Goal: Task Accomplishment & Management: Use online tool/utility

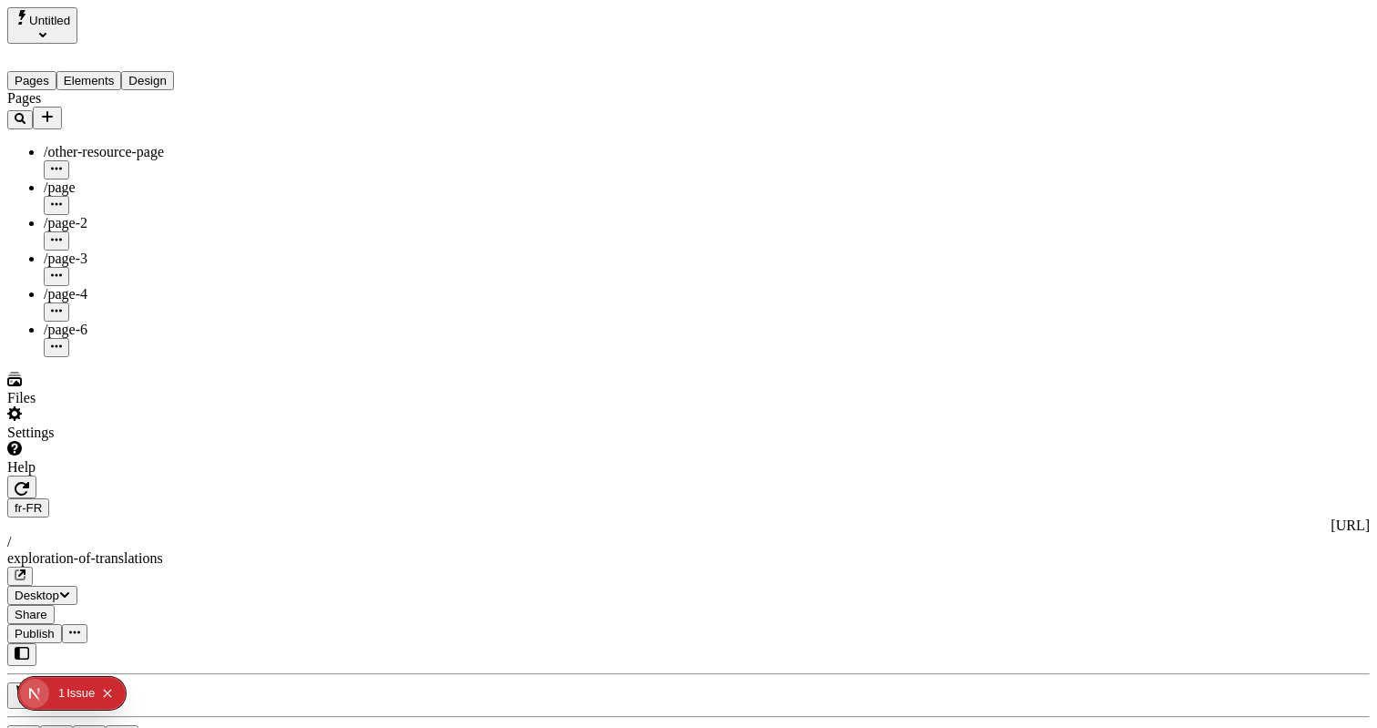
click at [122, 71] on button "Elements" at bounding box center [89, 80] width 66 height 19
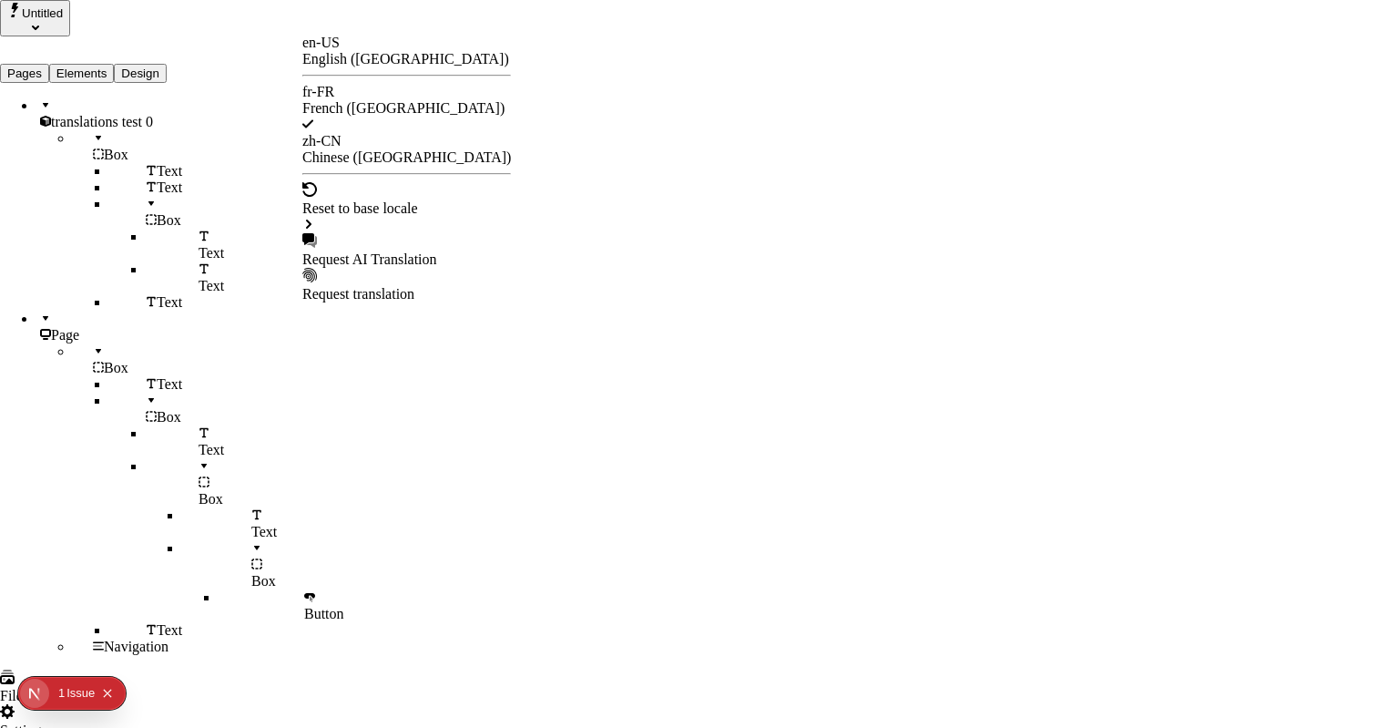
click at [365, 251] on div "Request AI Translation" at bounding box center [406, 259] width 209 height 16
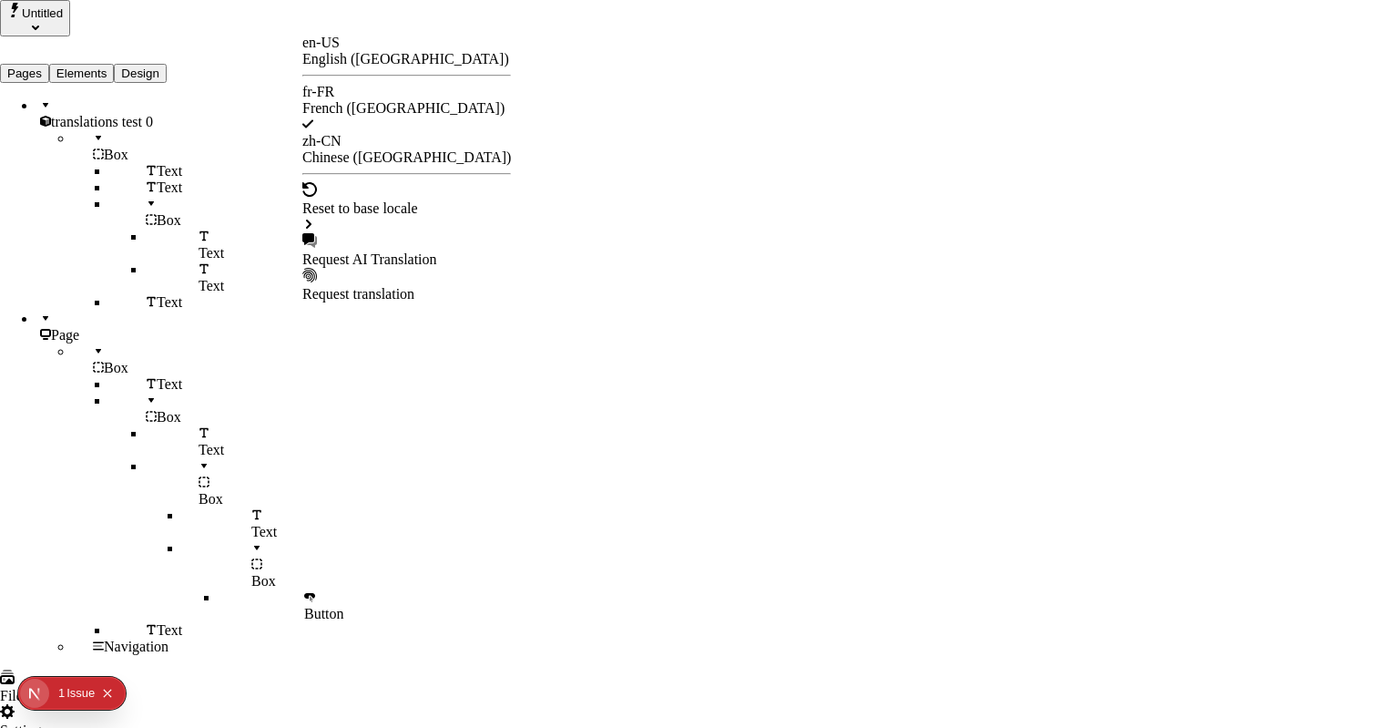
checkbox input "false"
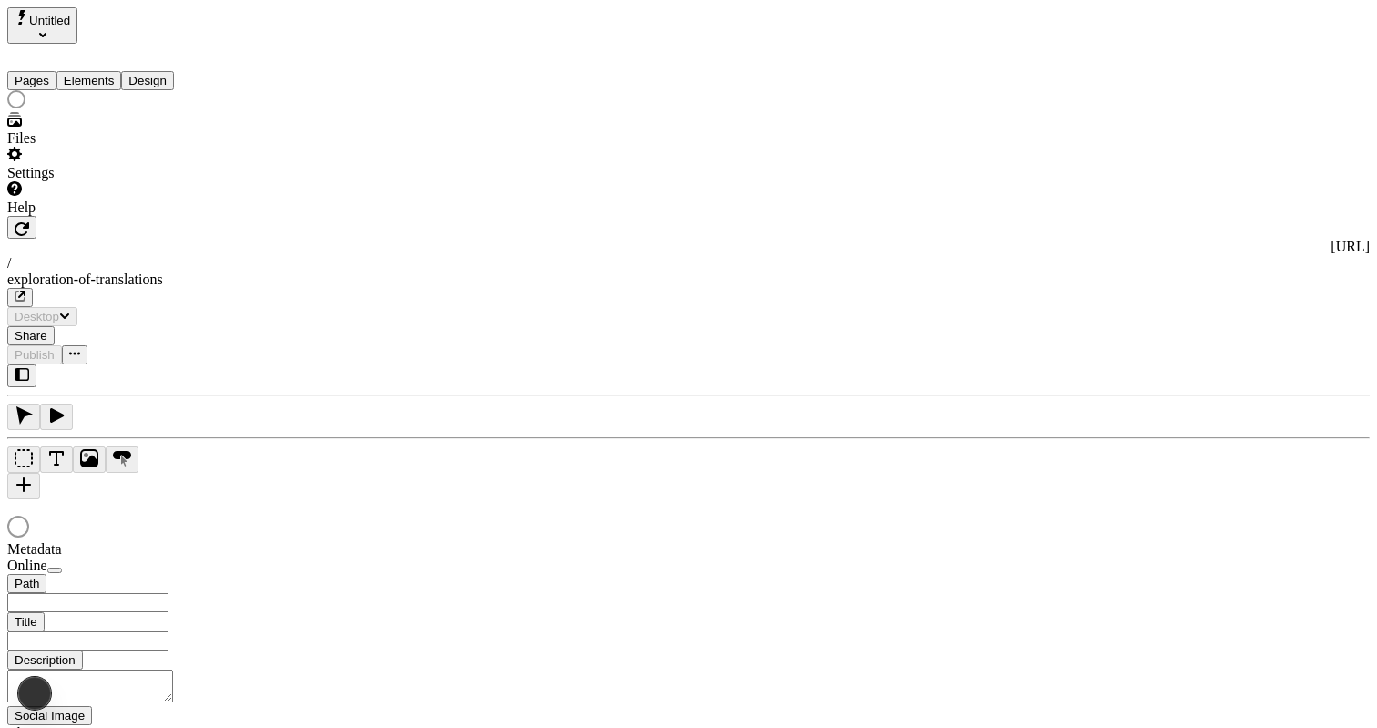
type input "/exploration-of-translations"
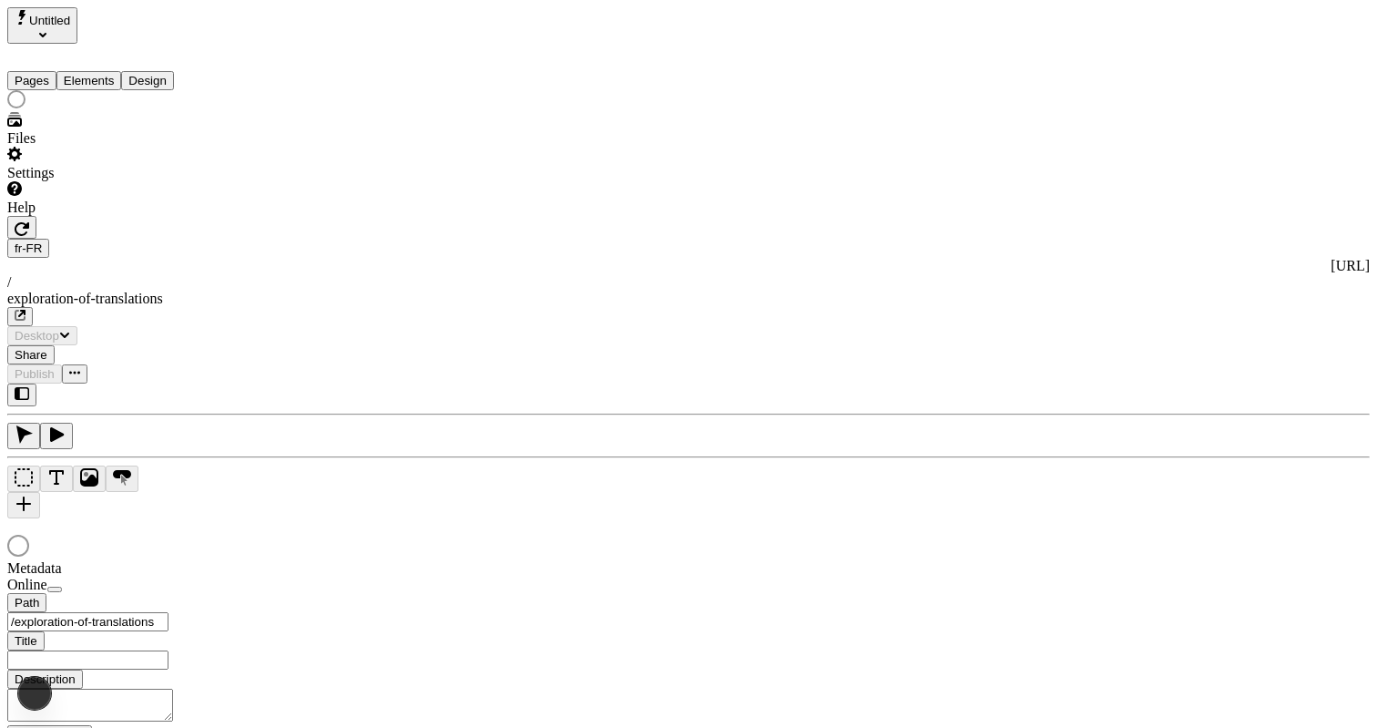
type input "The Great Translation Adventure"
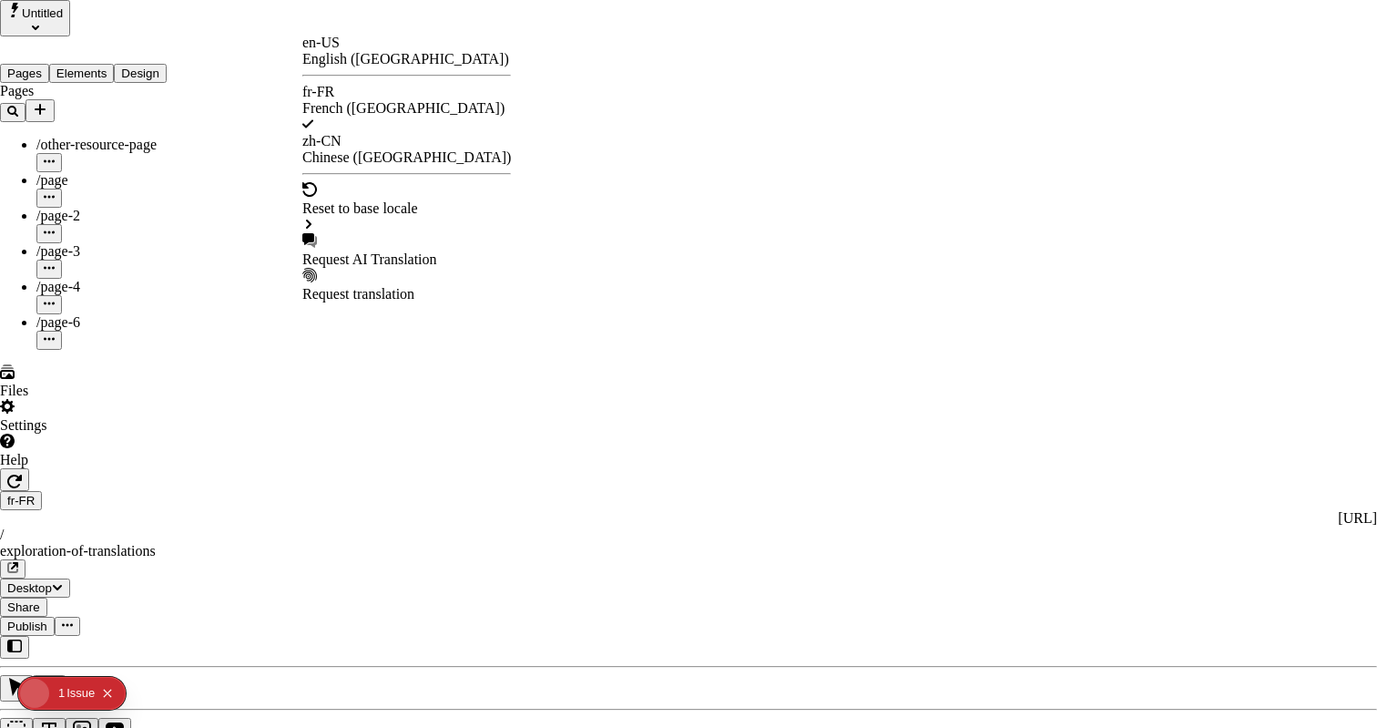
click at [365, 251] on div "Request AI Translation" at bounding box center [406, 259] width 209 height 16
click at [424, 233] on div "Request AI Translation" at bounding box center [406, 250] width 209 height 35
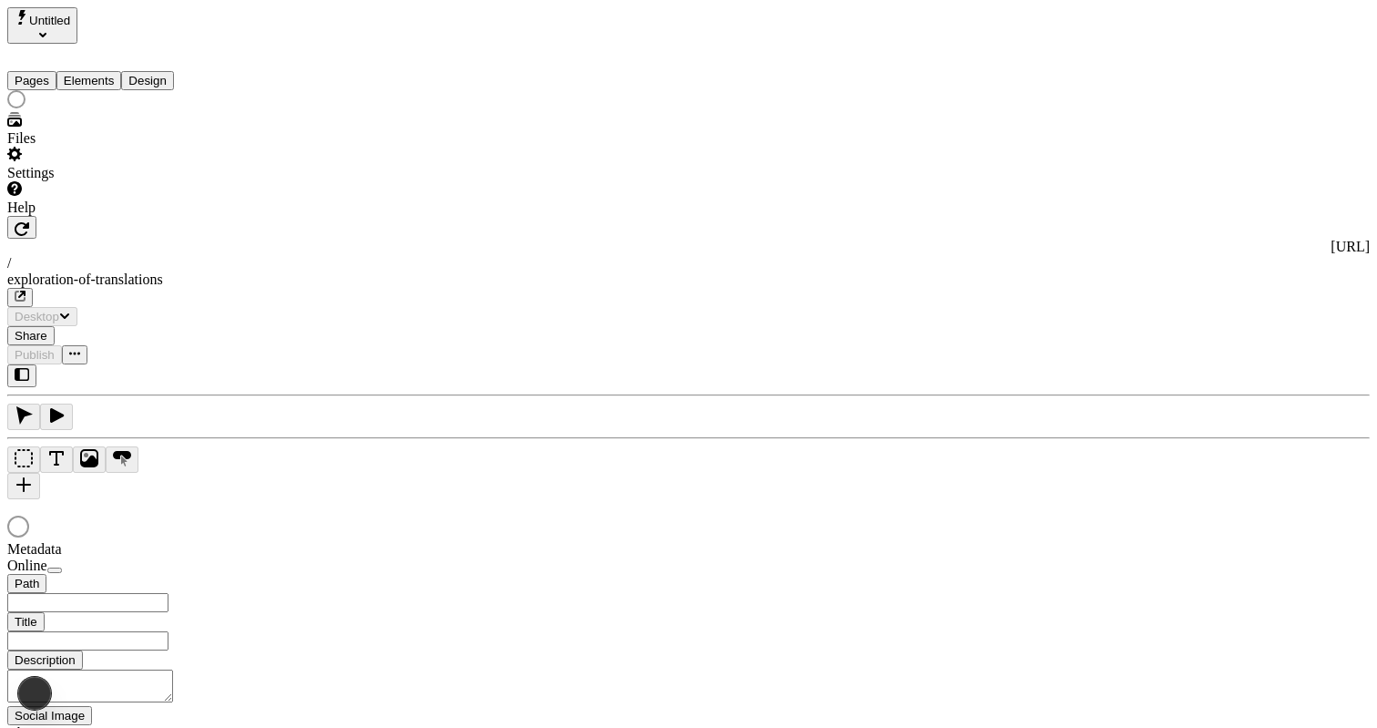
type input "/exploration-of-translations"
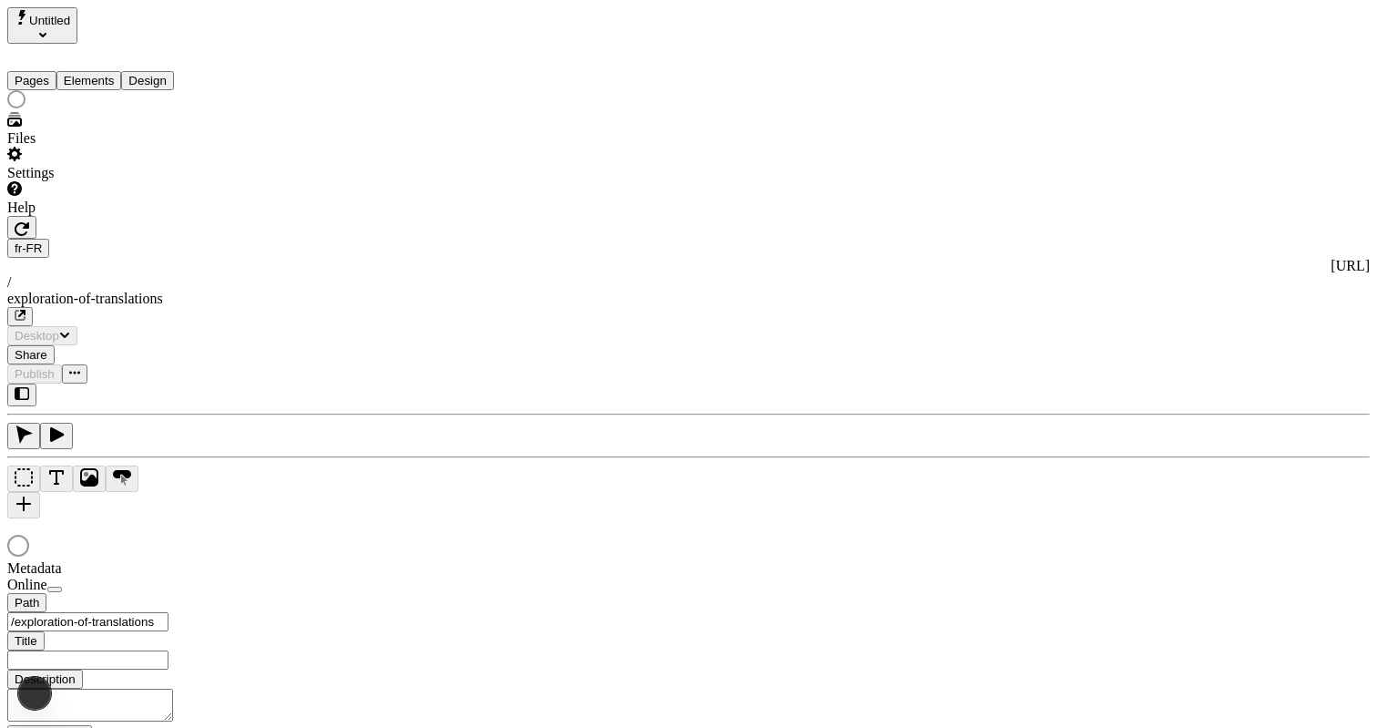
type input "The Great Translation Adventure"
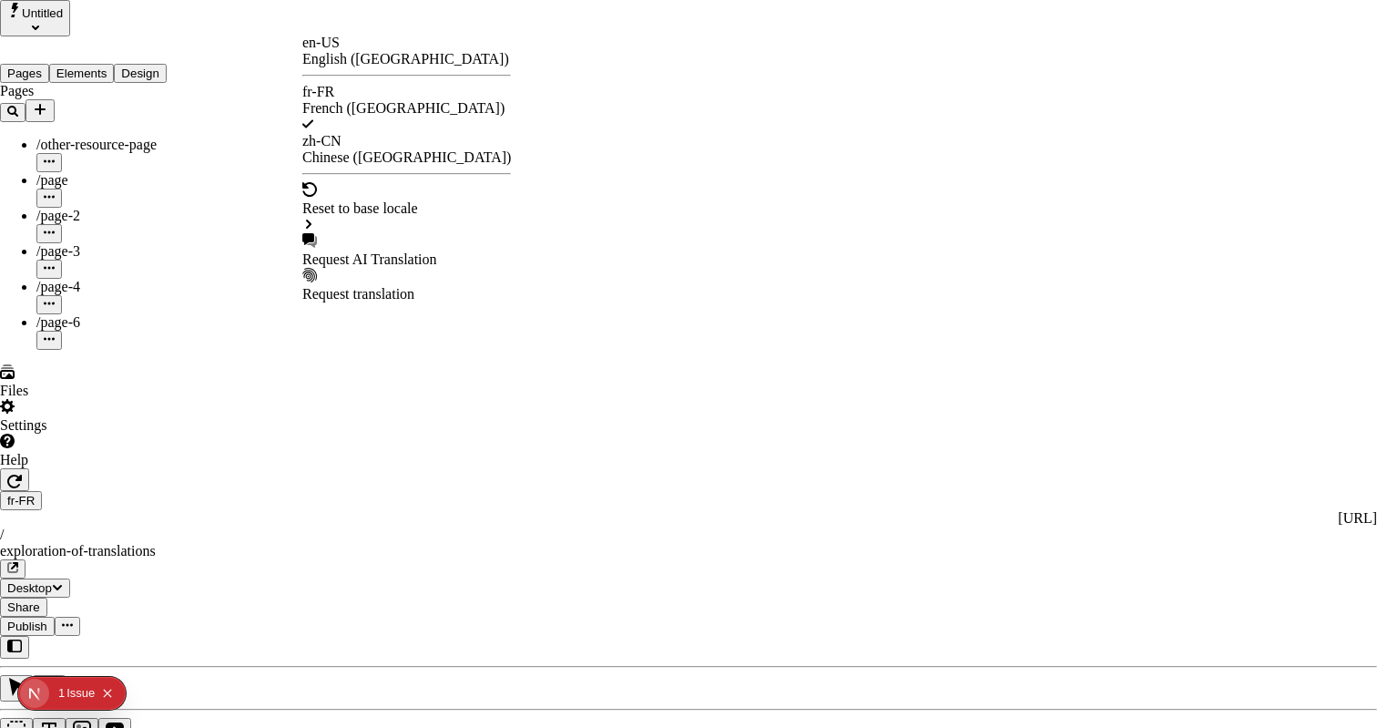
click at [370, 251] on div "Request AI Translation" at bounding box center [406, 259] width 209 height 16
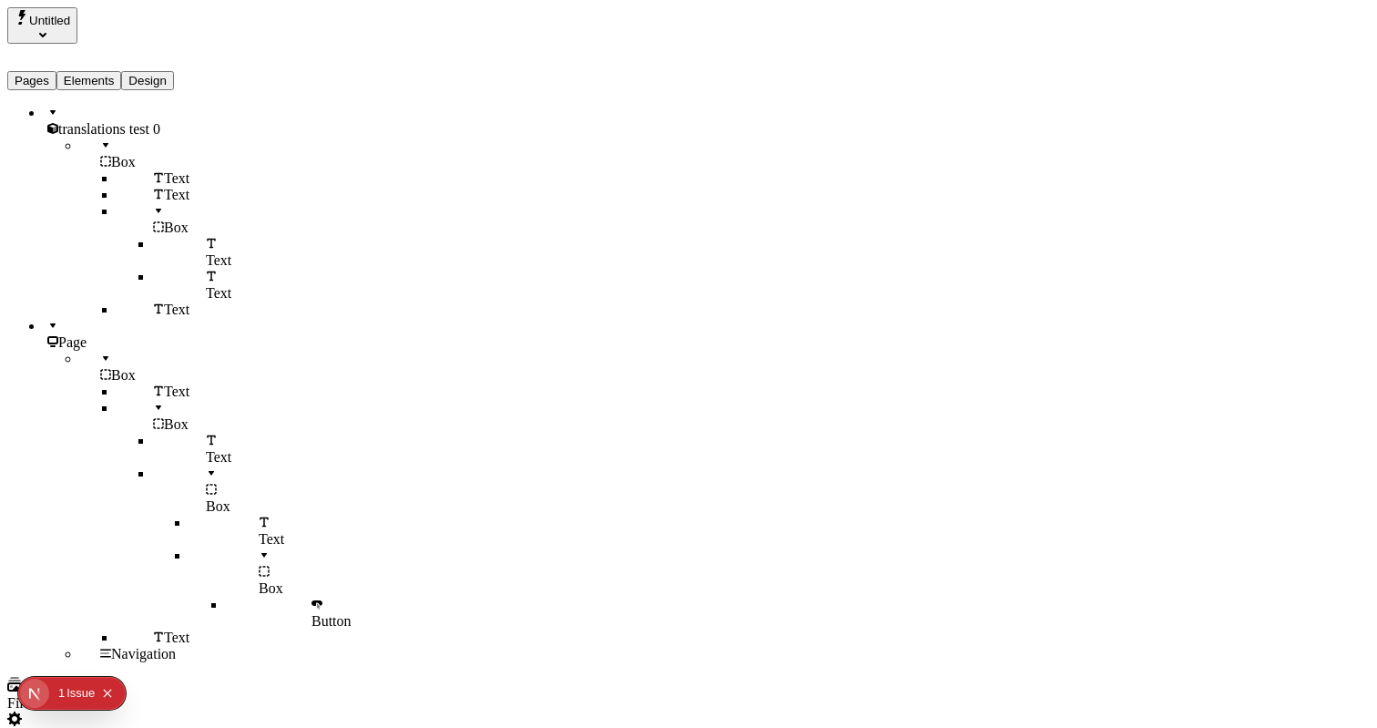
click at [122, 71] on button "Elements" at bounding box center [89, 80] width 66 height 19
click at [120, 121] on span "translations test 0" at bounding box center [109, 128] width 102 height 15
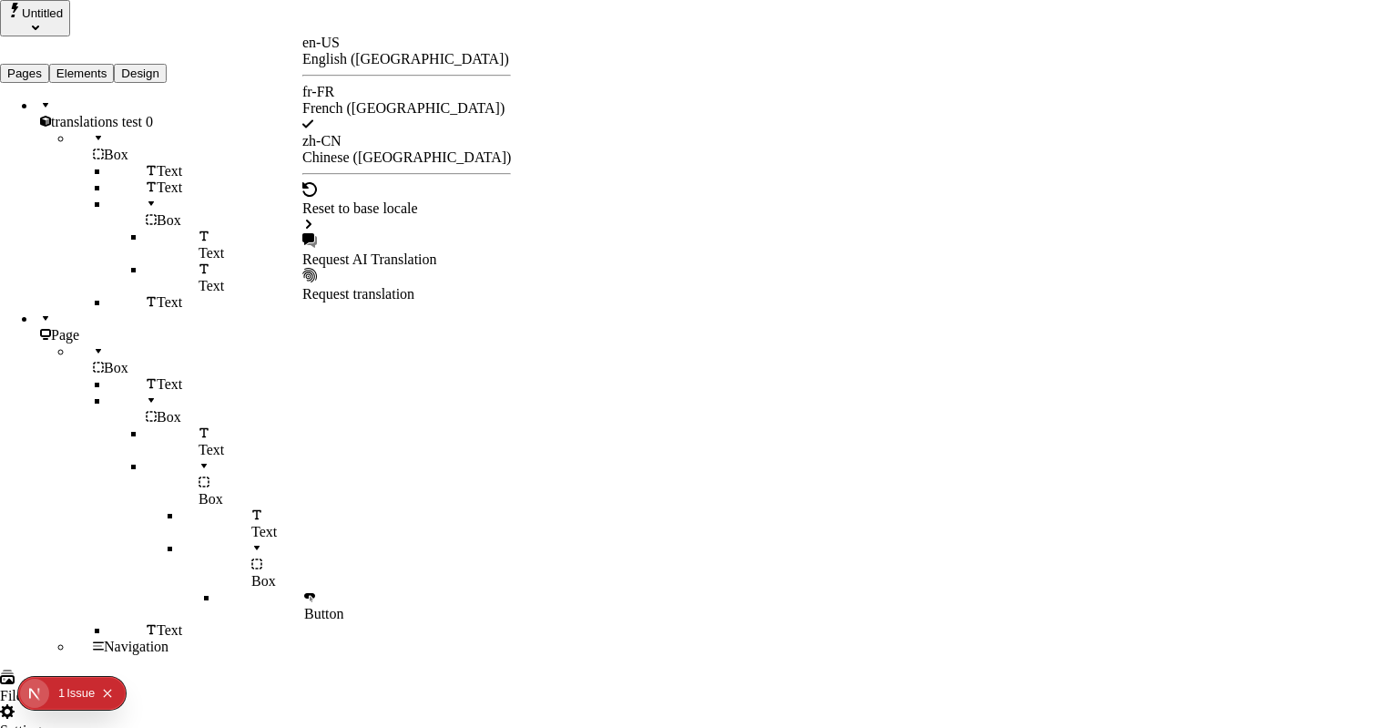
click at [418, 233] on div "Request AI Translation" at bounding box center [406, 250] width 209 height 35
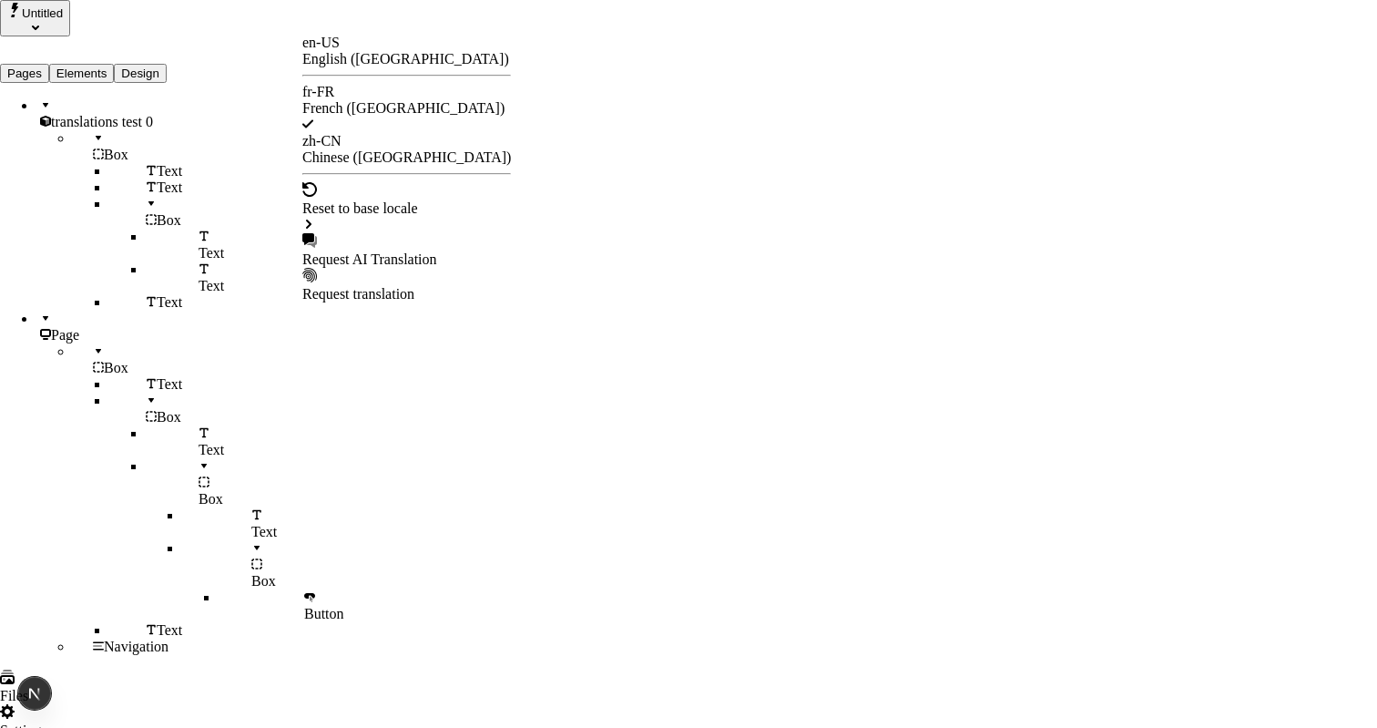
click at [368, 251] on div "Request AI Translation" at bounding box center [406, 259] width 209 height 16
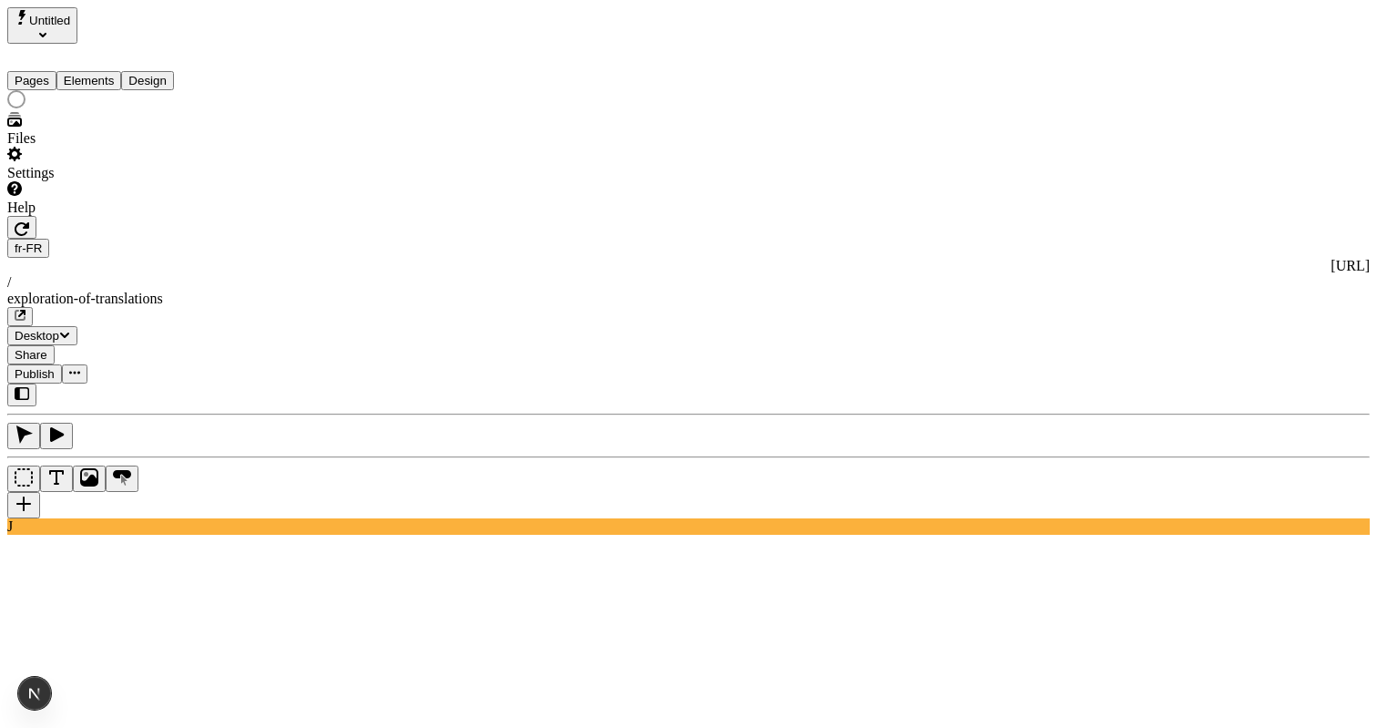
click at [29, 71] on button "Pages" at bounding box center [31, 80] width 49 height 19
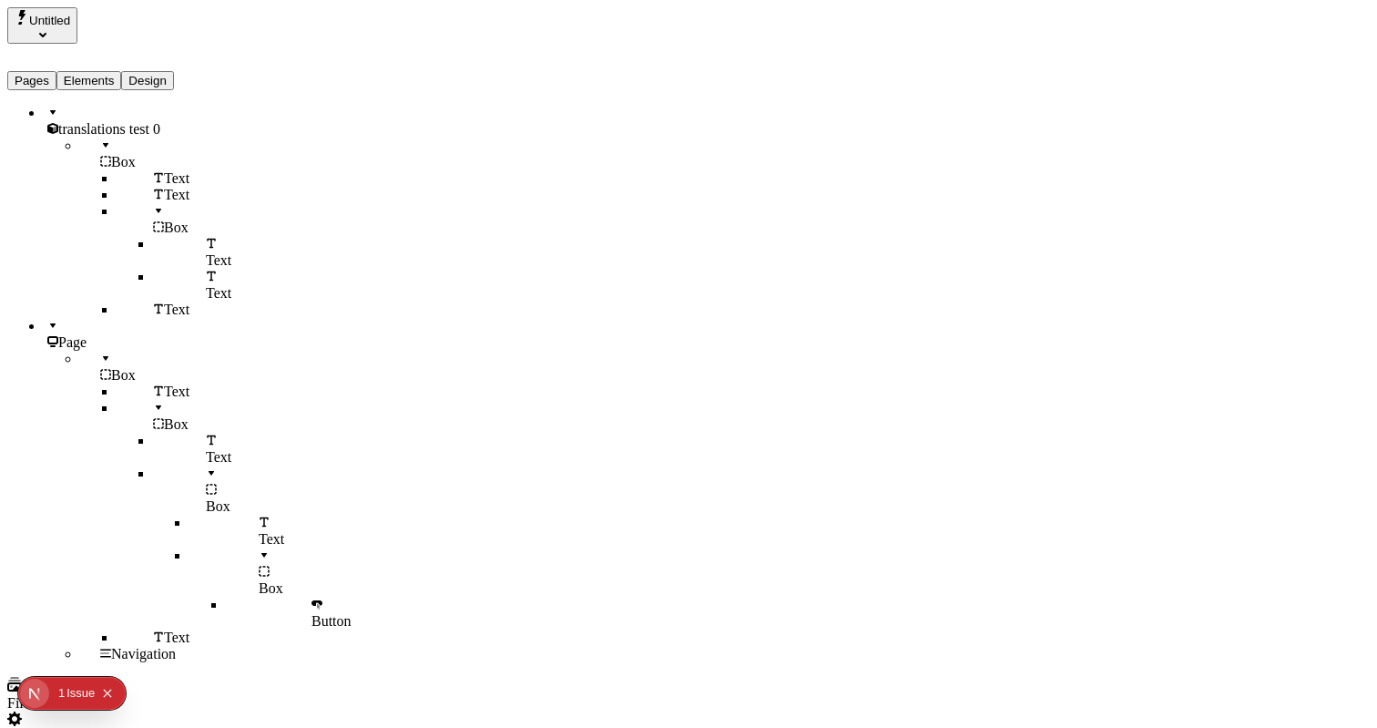
click at [106, 71] on button "Elements" at bounding box center [89, 80] width 66 height 19
click at [45, 71] on button "Pages" at bounding box center [31, 80] width 49 height 19
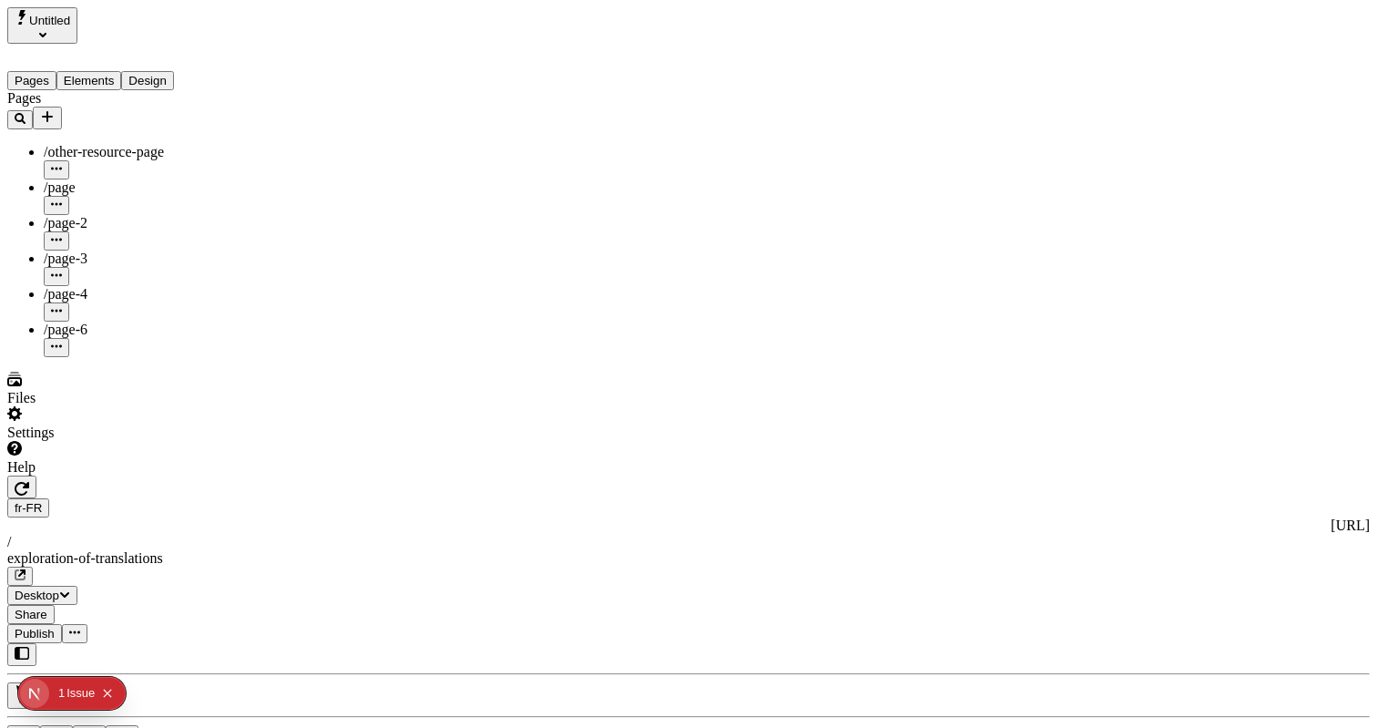
click at [91, 179] on div "/page" at bounding box center [135, 197] width 182 height 36
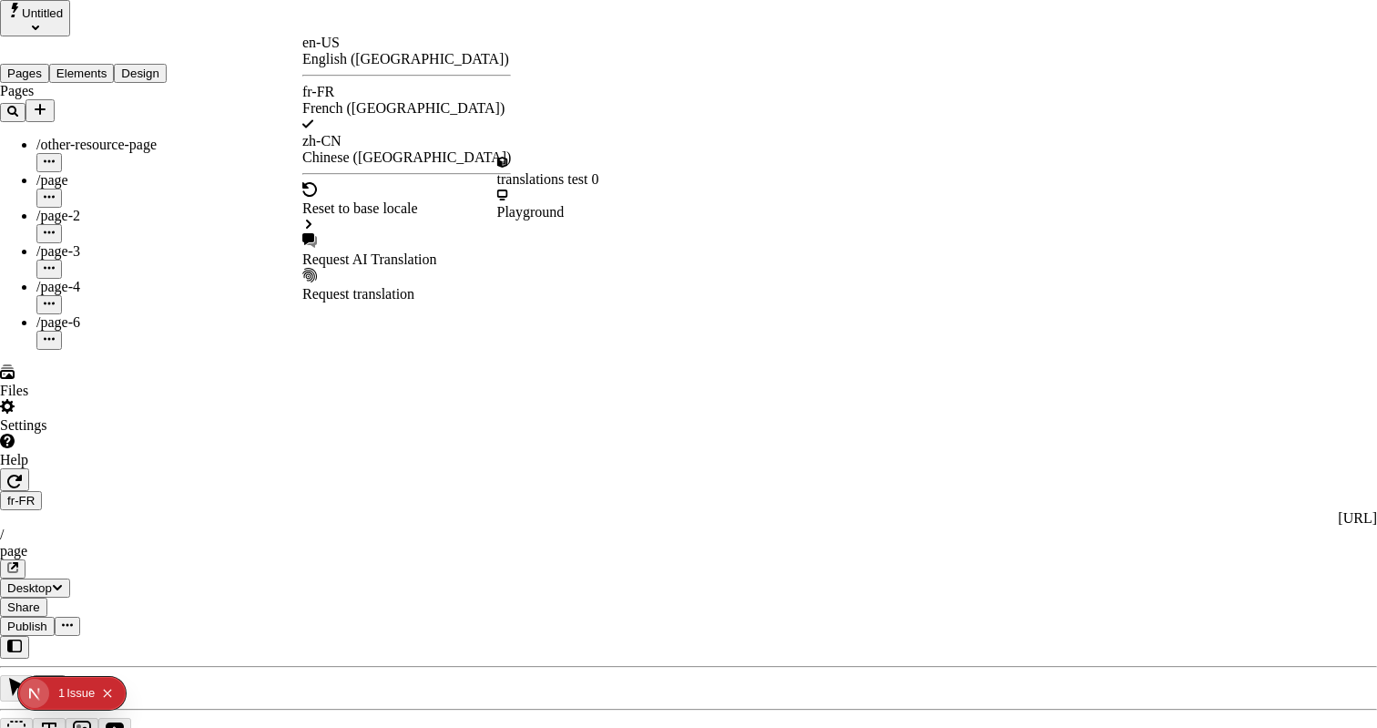
click at [378, 251] on div "Request AI Translation" at bounding box center [406, 259] width 209 height 16
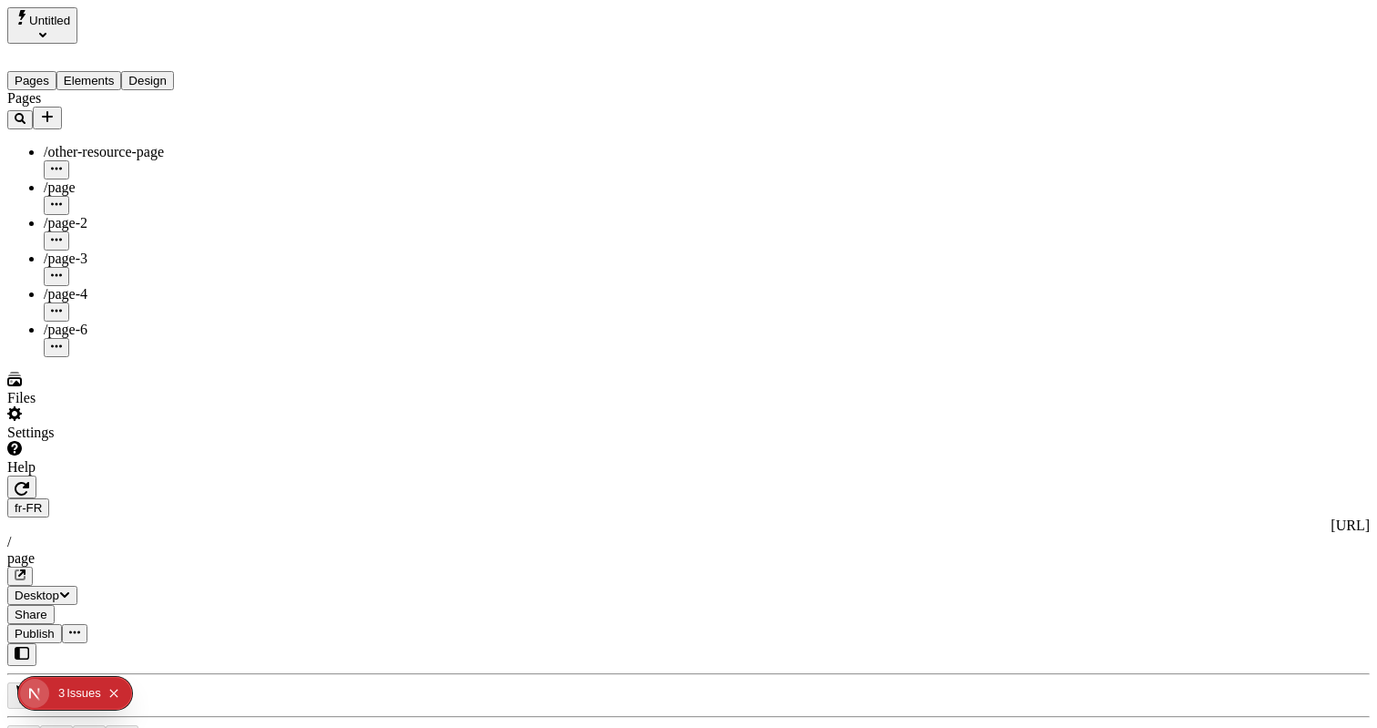
click at [104, 73] on button "Elements" at bounding box center [89, 80] width 66 height 19
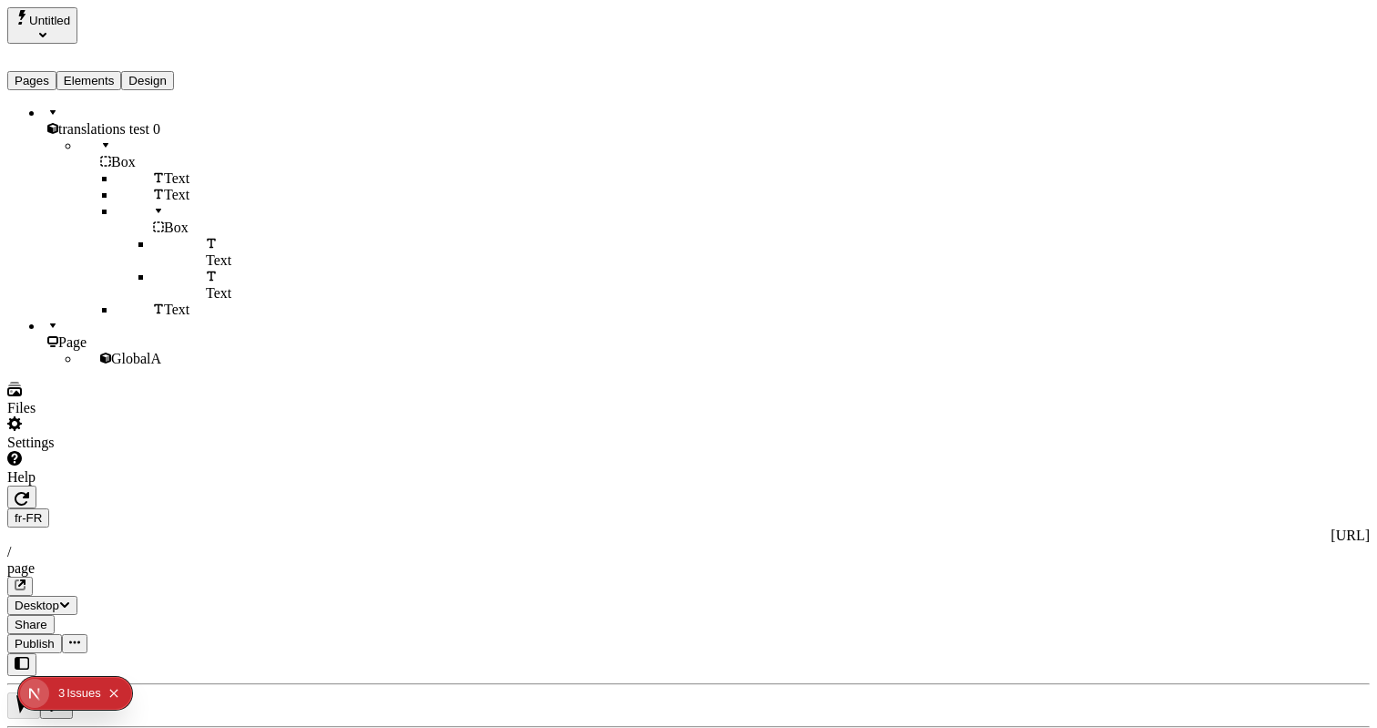
click at [100, 334] on div "Page" at bounding box center [135, 334] width 182 height 33
click at [103, 367] on div "GlobalA" at bounding box center [153, 359] width 146 height 16
click at [73, 693] on div "Issue s" at bounding box center [83, 693] width 35 height 33
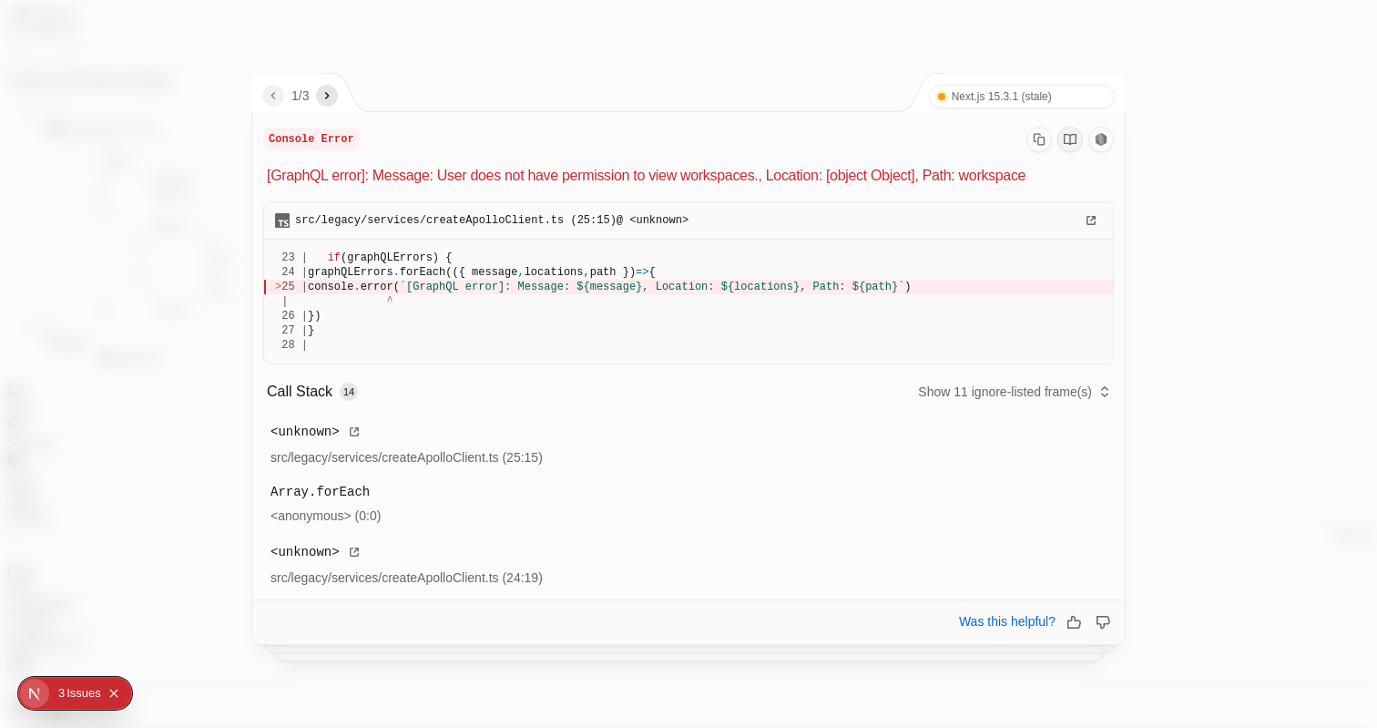
click at [333, 98] on icon "next" at bounding box center [327, 95] width 15 height 15
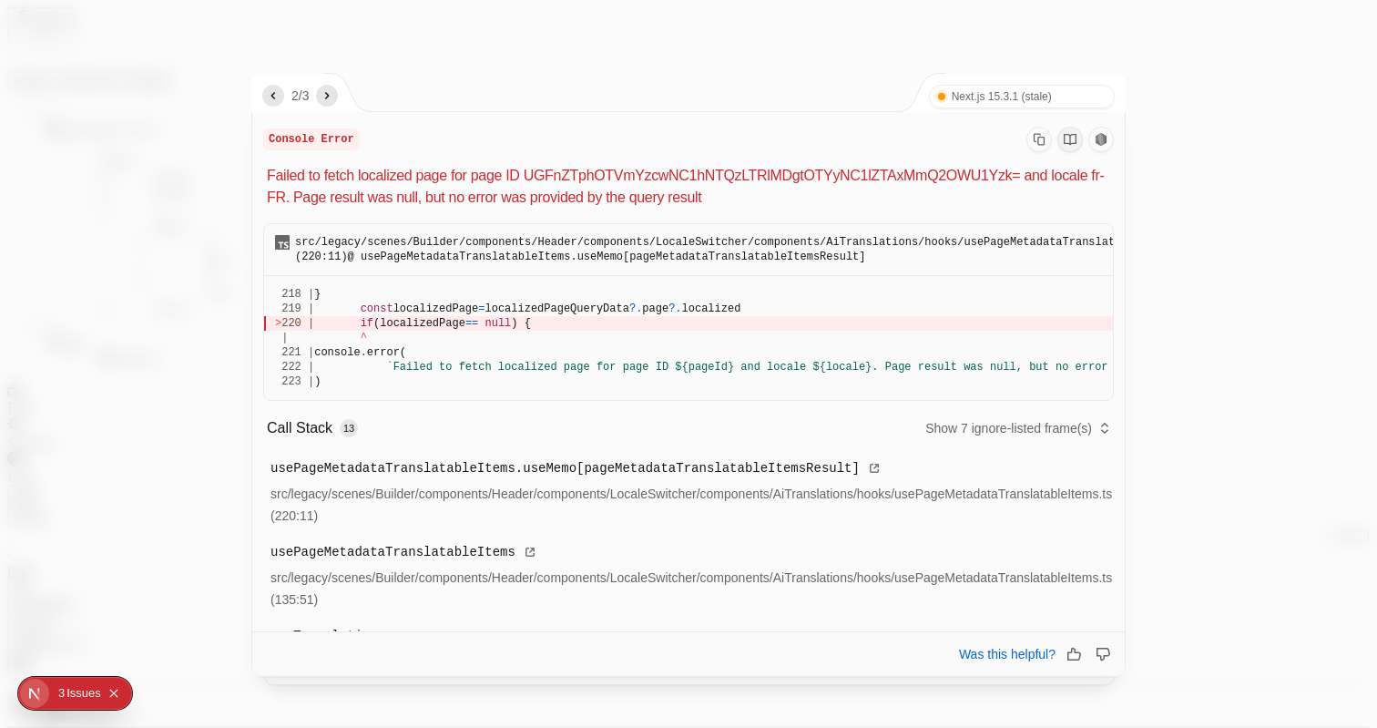
click at [333, 98] on icon "next" at bounding box center [327, 95] width 15 height 15
click at [274, 98] on icon "previous" at bounding box center [273, 95] width 5 height 7
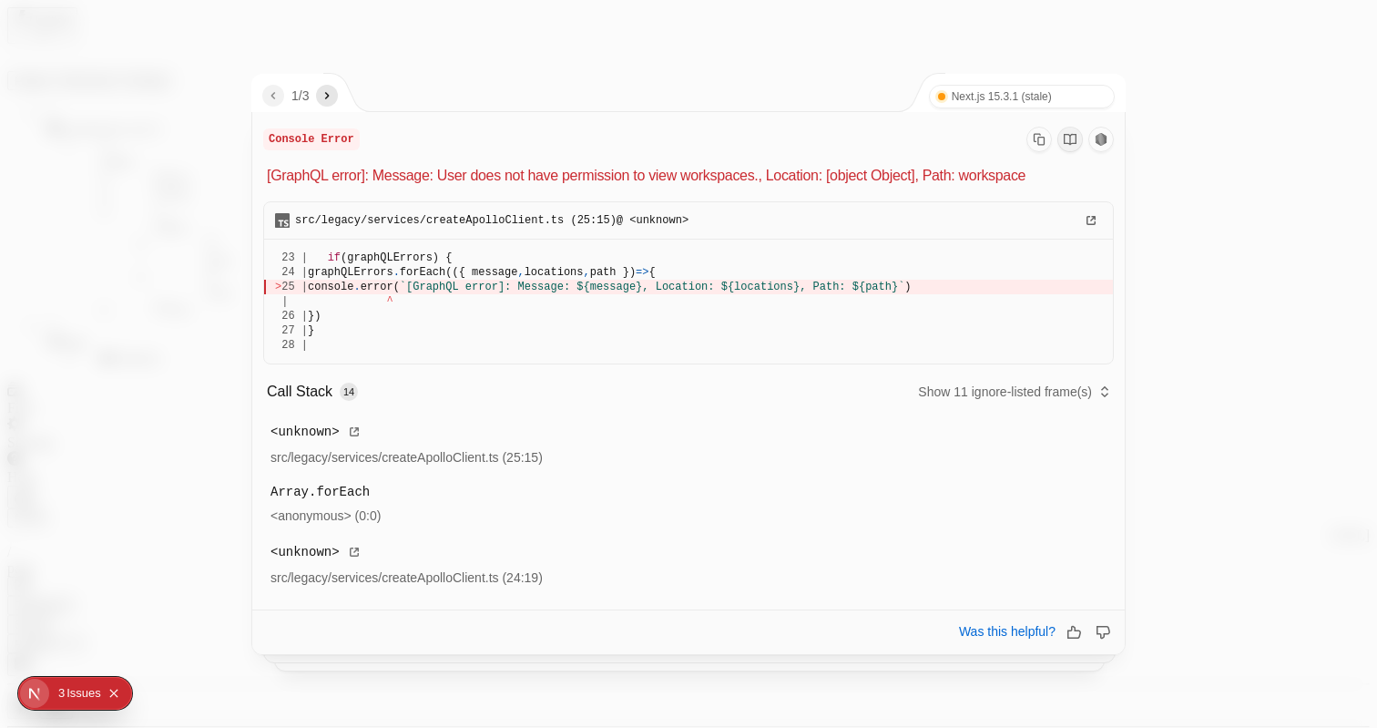
click at [329, 87] on button "button" at bounding box center [327, 96] width 22 height 22
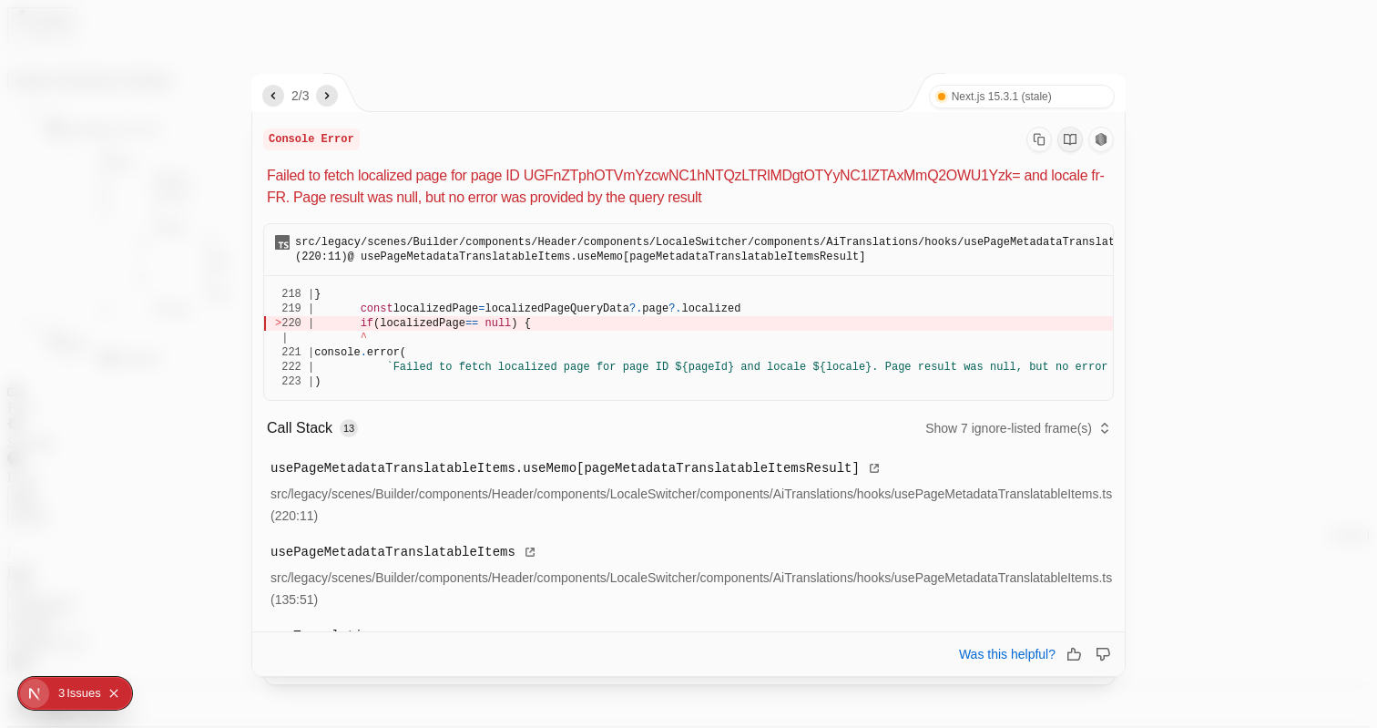
click at [334, 94] on icon "next" at bounding box center [327, 95] width 15 height 15
click at [169, 249] on div at bounding box center [688, 364] width 1377 height 728
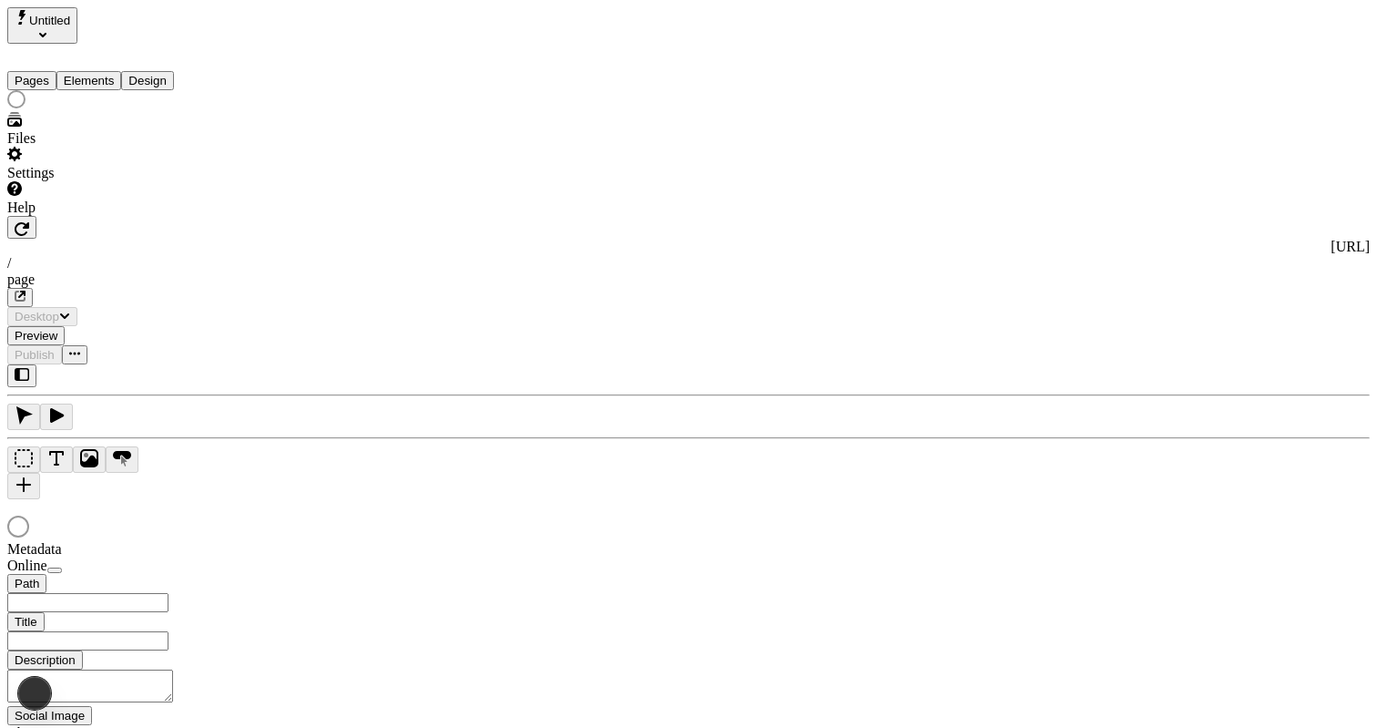
type input "/page"
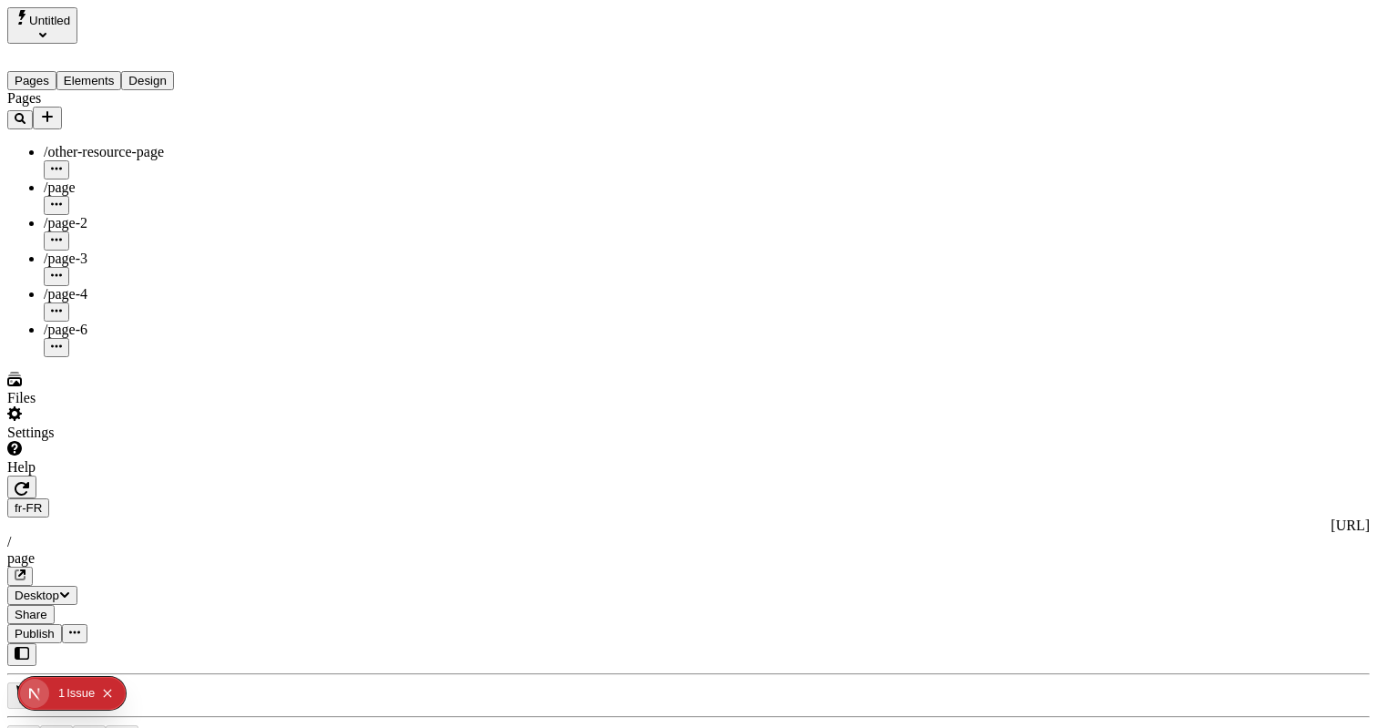
click at [122, 71] on button "Elements" at bounding box center [89, 80] width 66 height 19
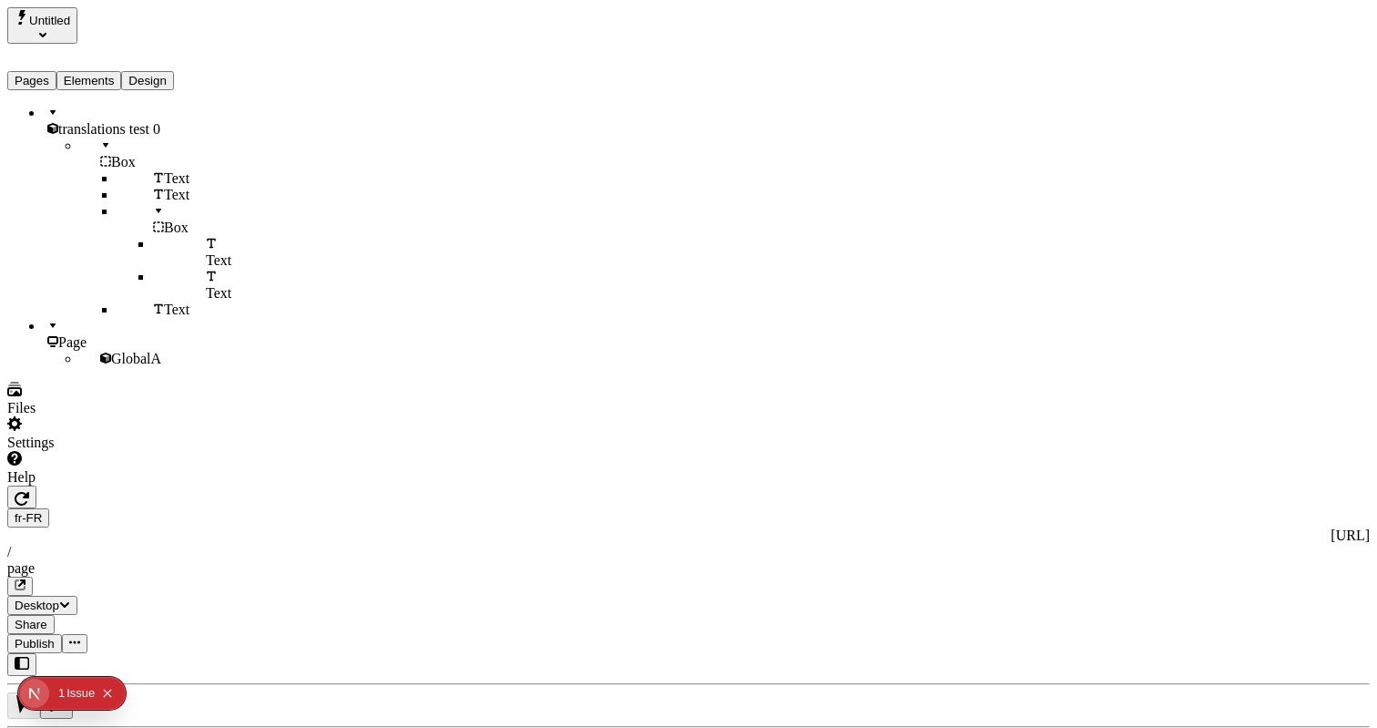
click at [89, 343] on div "Page" at bounding box center [135, 334] width 182 height 33
click at [111, 363] on span "GlobalA" at bounding box center [136, 358] width 50 height 15
click at [104, 121] on span "translations test 0" at bounding box center [109, 128] width 102 height 15
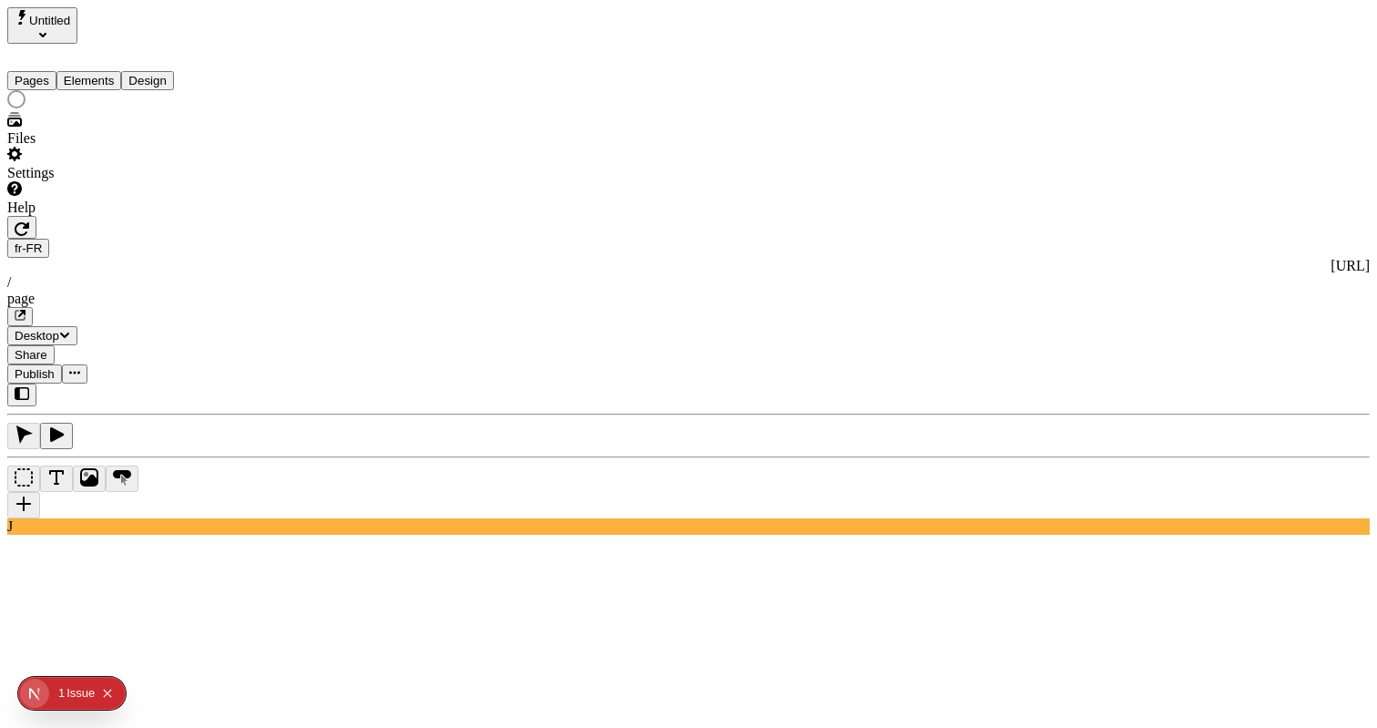
click at [35, 71] on button "Pages" at bounding box center [31, 80] width 49 height 19
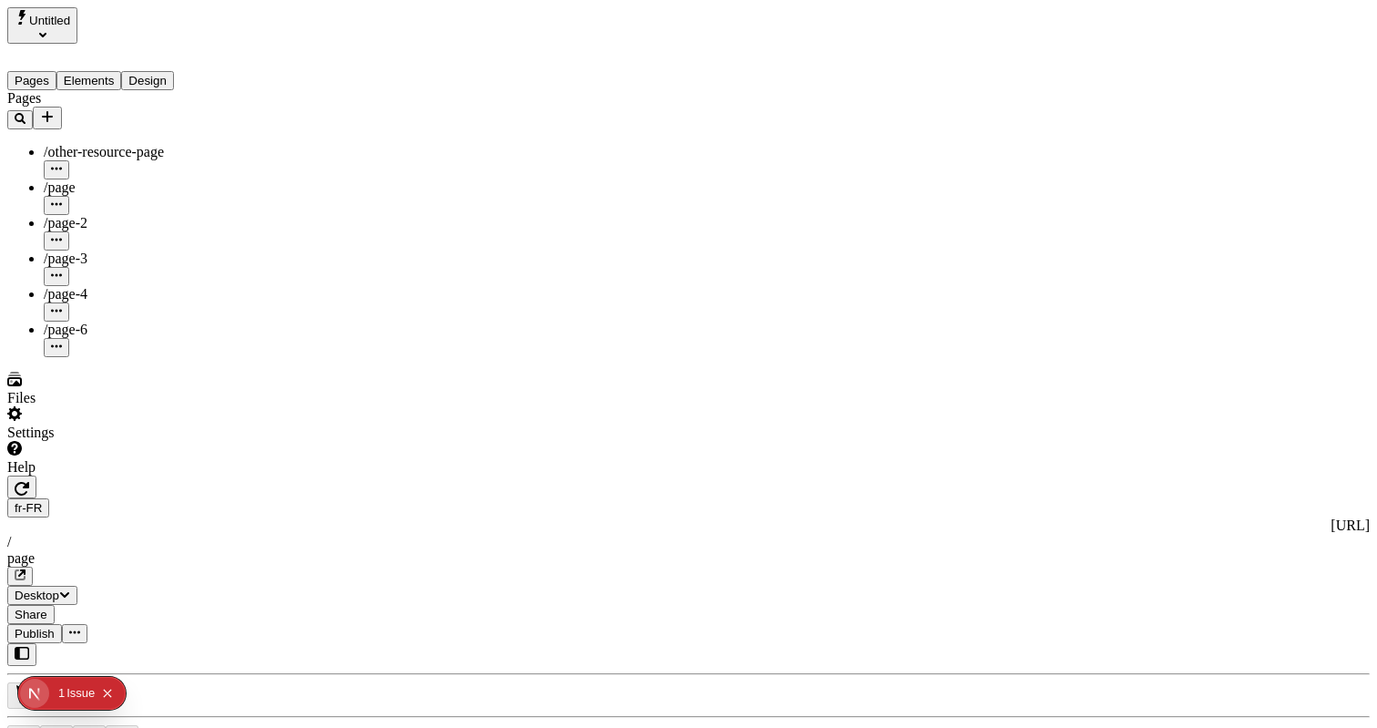
click at [111, 250] on div "/page-3" at bounding box center [135, 258] width 182 height 16
type input "/page-3"
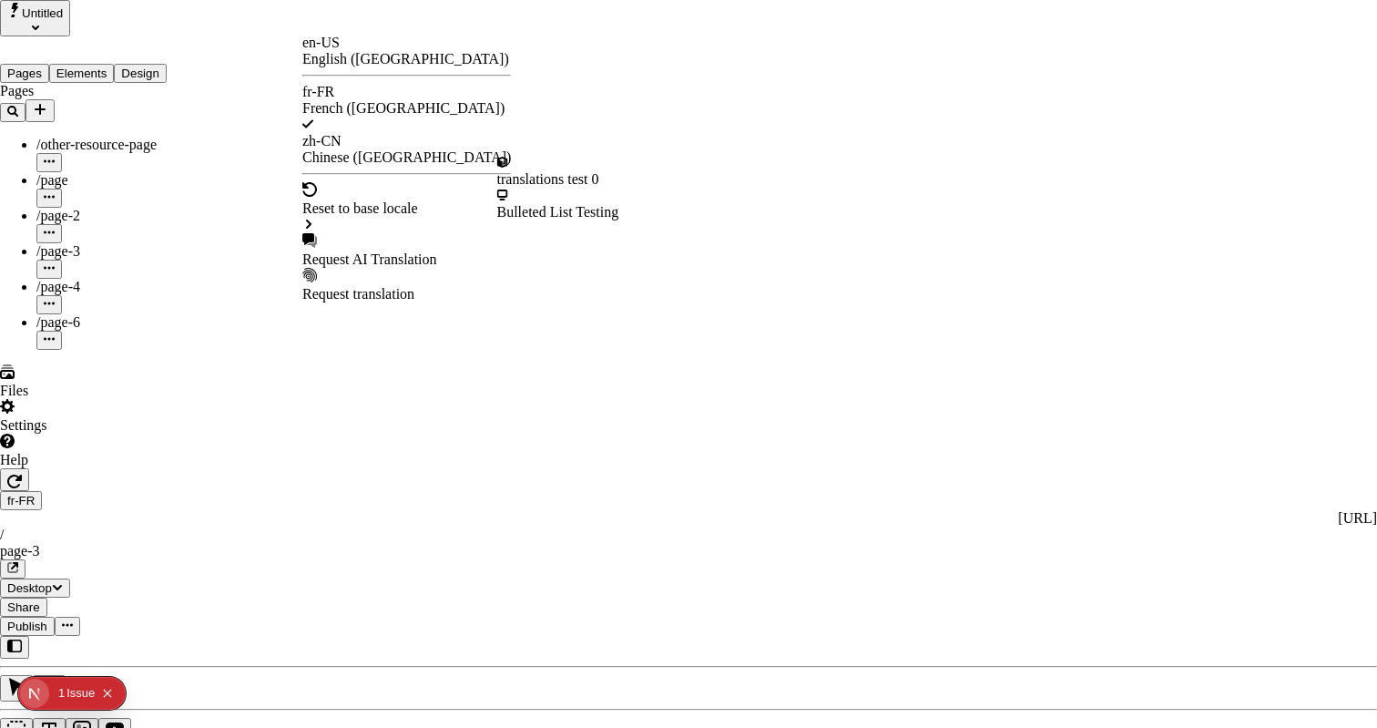
click at [364, 251] on div "Request AI Translation" at bounding box center [406, 259] width 209 height 16
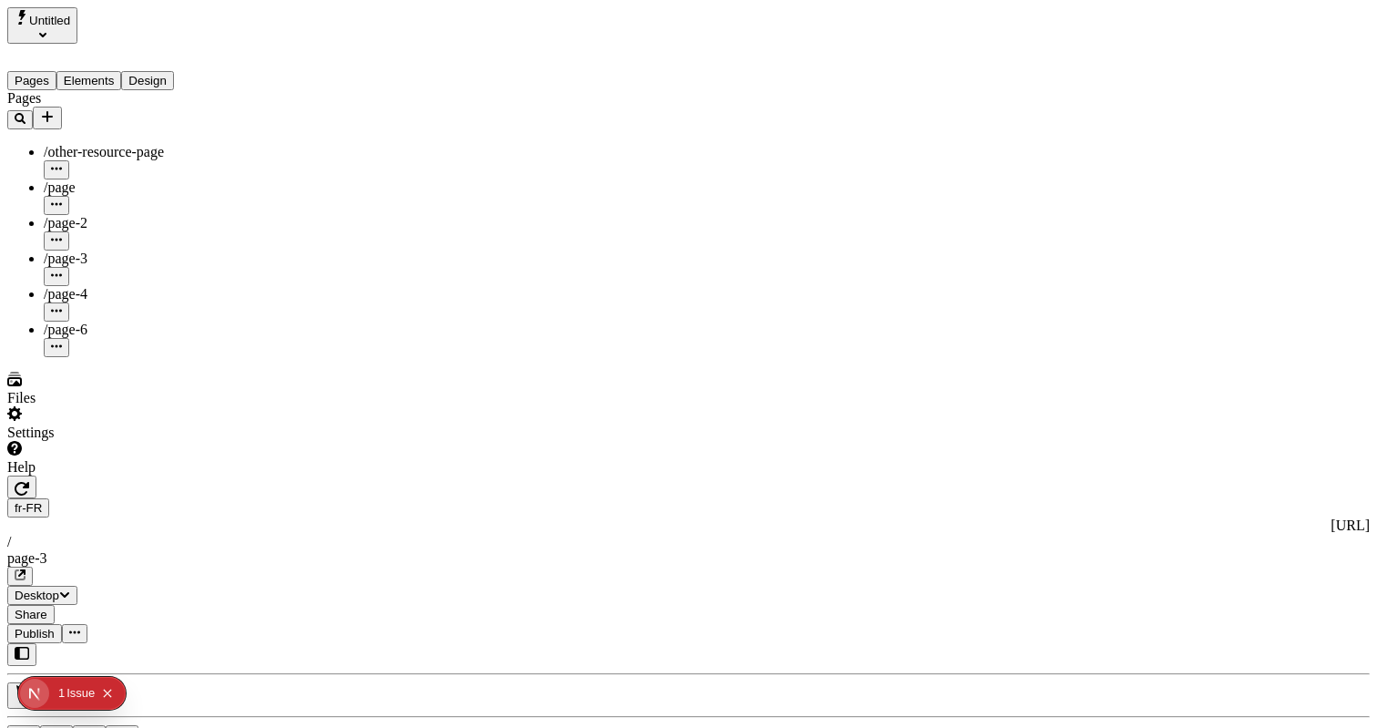
click at [122, 71] on button "Elements" at bounding box center [89, 80] width 66 height 19
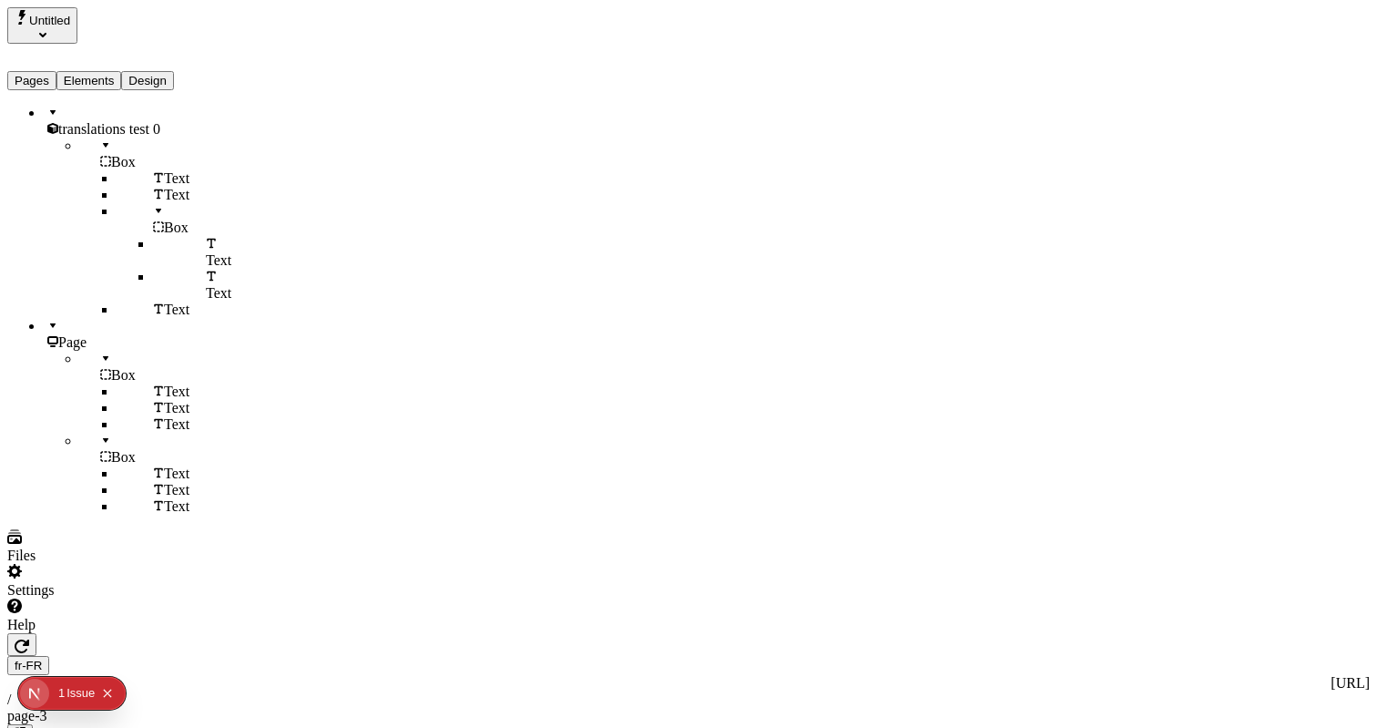
click at [16, 80] on div "Pages Elements Design" at bounding box center [116, 67] width 219 height 46
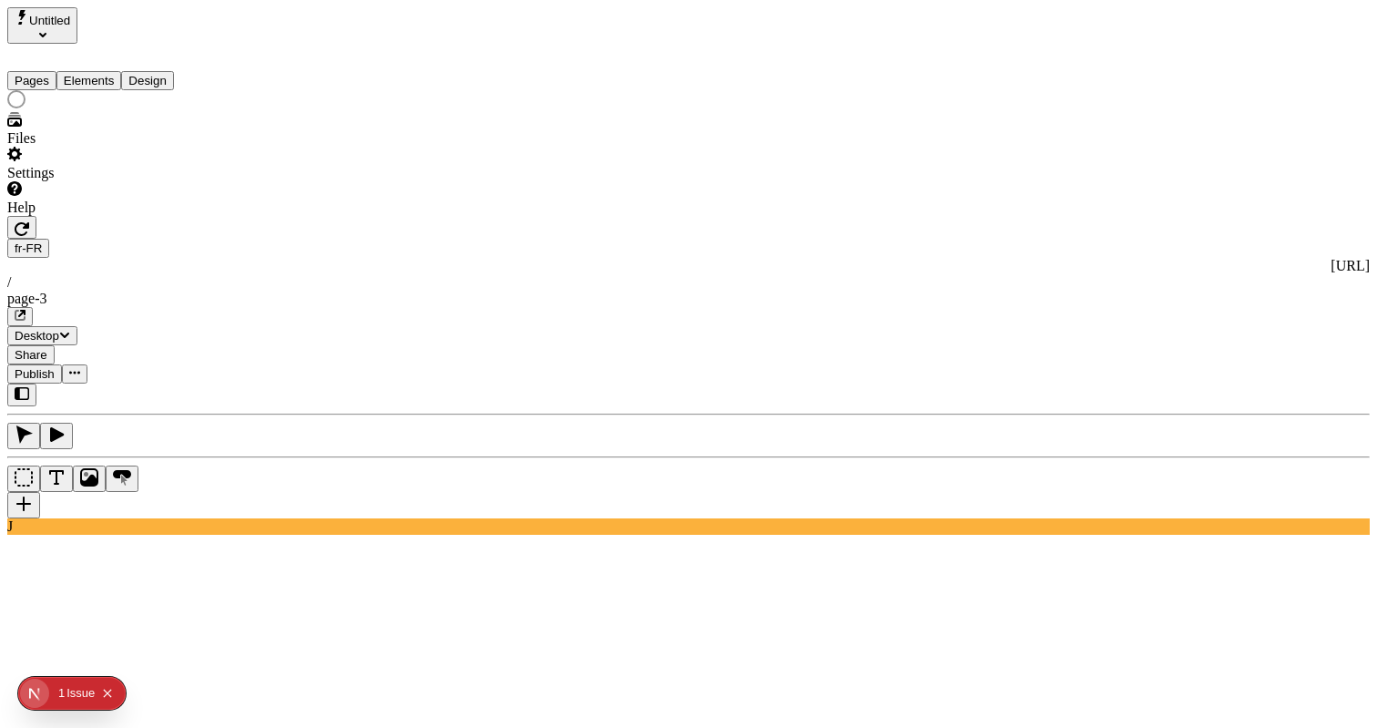
click at [38, 71] on button "Pages" at bounding box center [31, 80] width 49 height 19
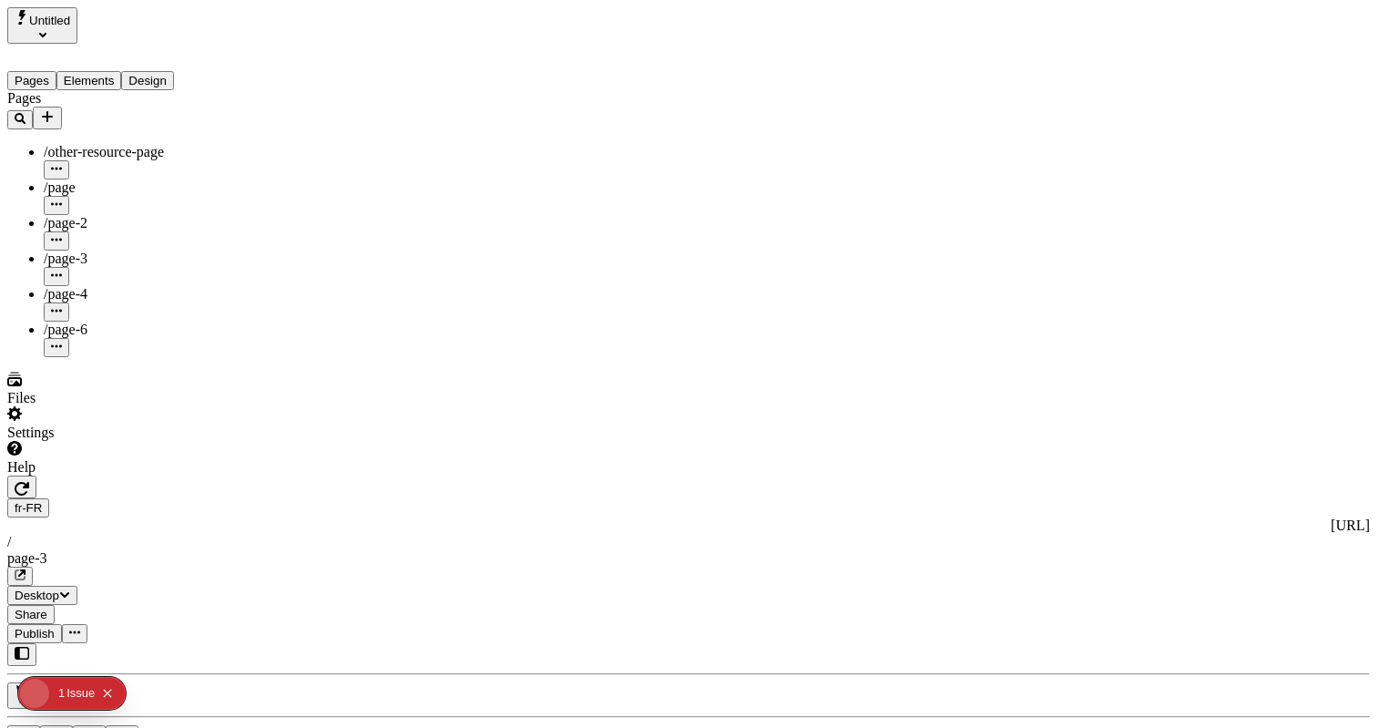
click at [100, 215] on div "/page-2" at bounding box center [135, 223] width 182 height 16
type input "/exploration-of-translations"
type input "The Great Translation Adventure"
type textarea "This is my French localized description. If it were empty, it would not appear …"
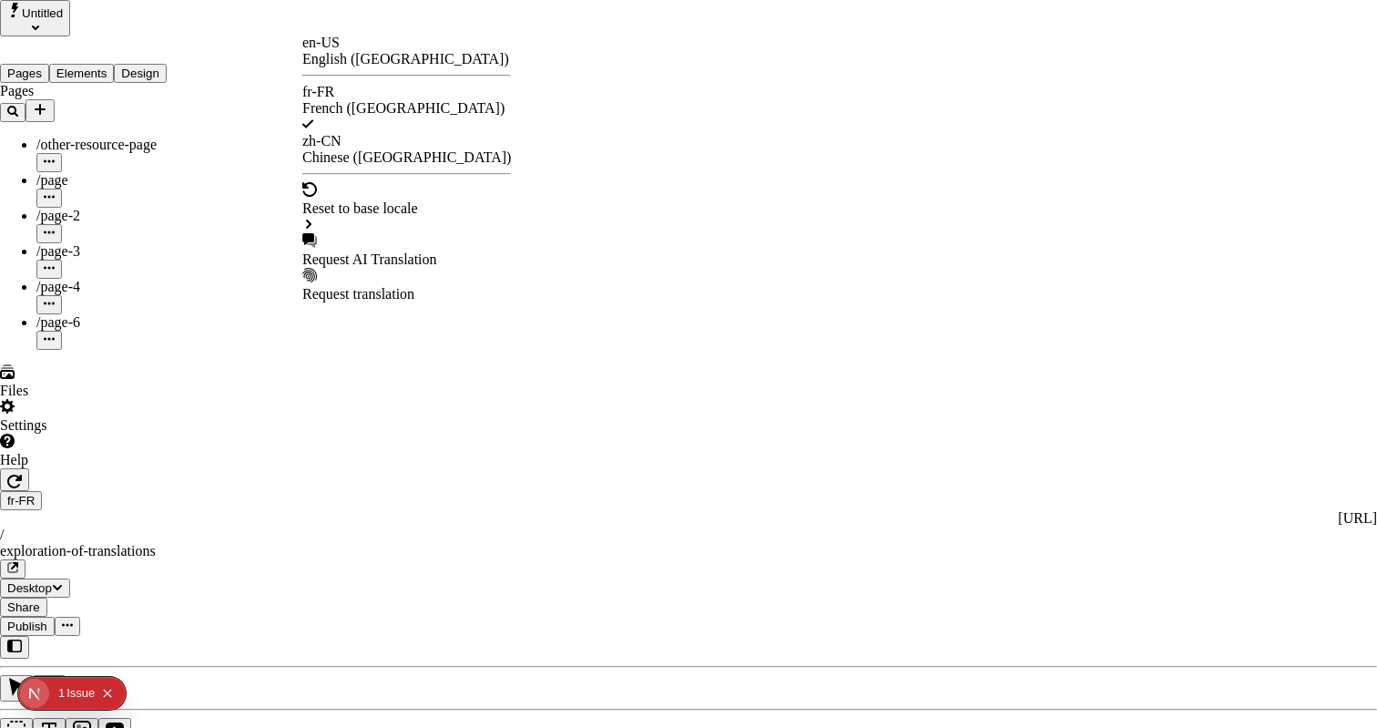
click at [339, 233] on div "Request AI Translation" at bounding box center [406, 250] width 209 height 35
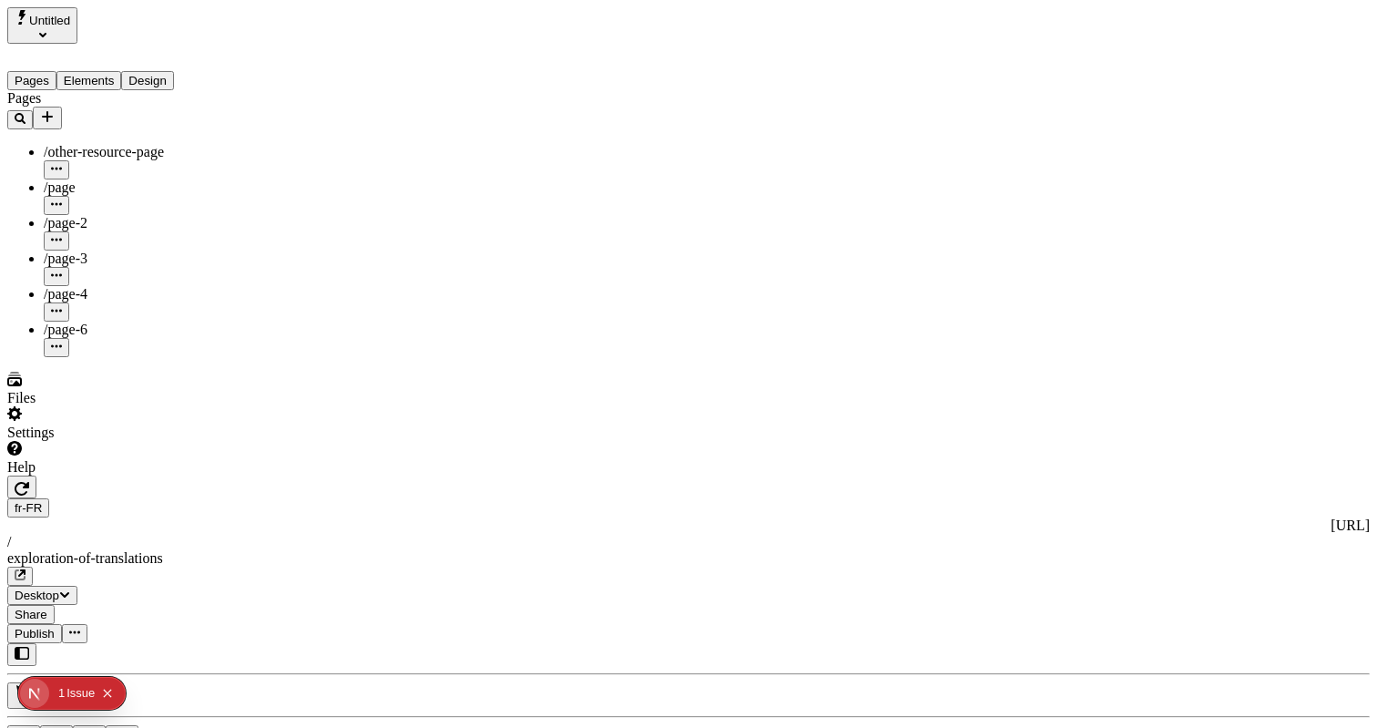
click at [86, 179] on div "/page" at bounding box center [135, 187] width 182 height 16
click at [112, 71] on button "Elements" at bounding box center [89, 80] width 66 height 19
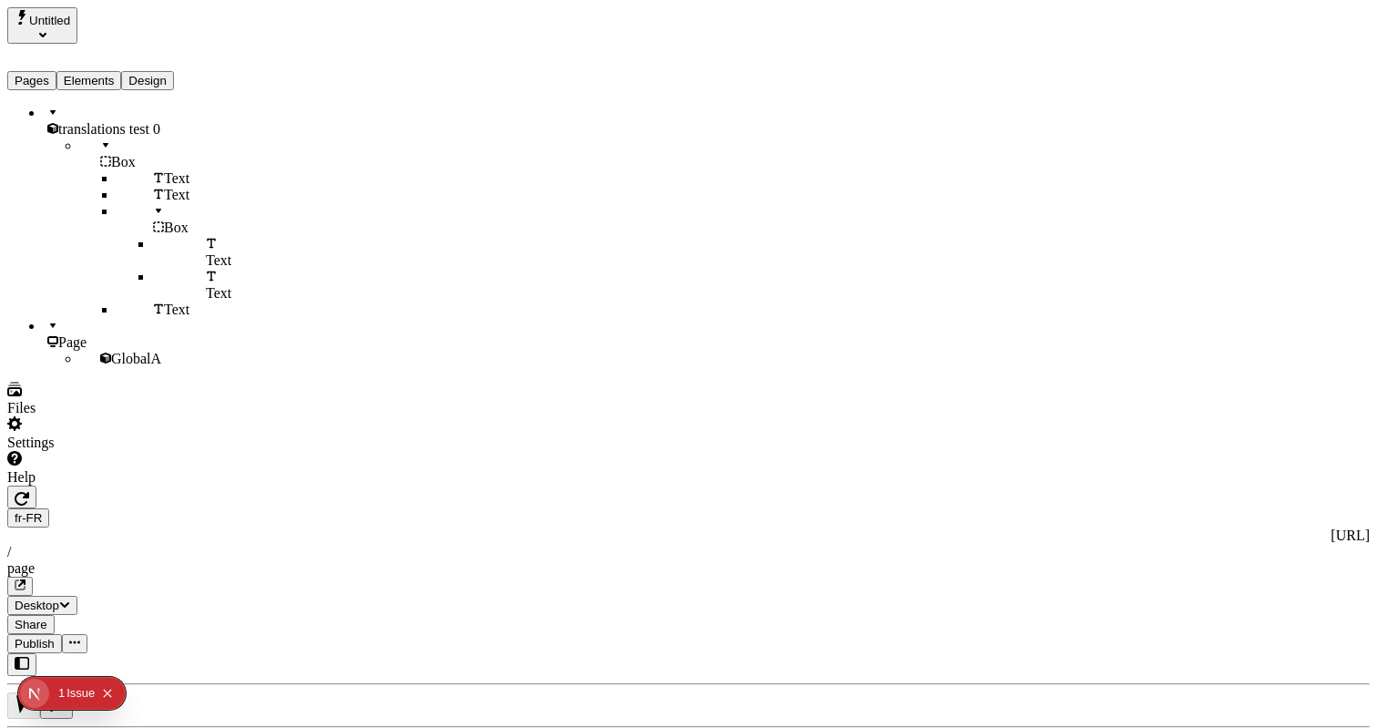
click at [22, 71] on button "Pages" at bounding box center [31, 80] width 49 height 19
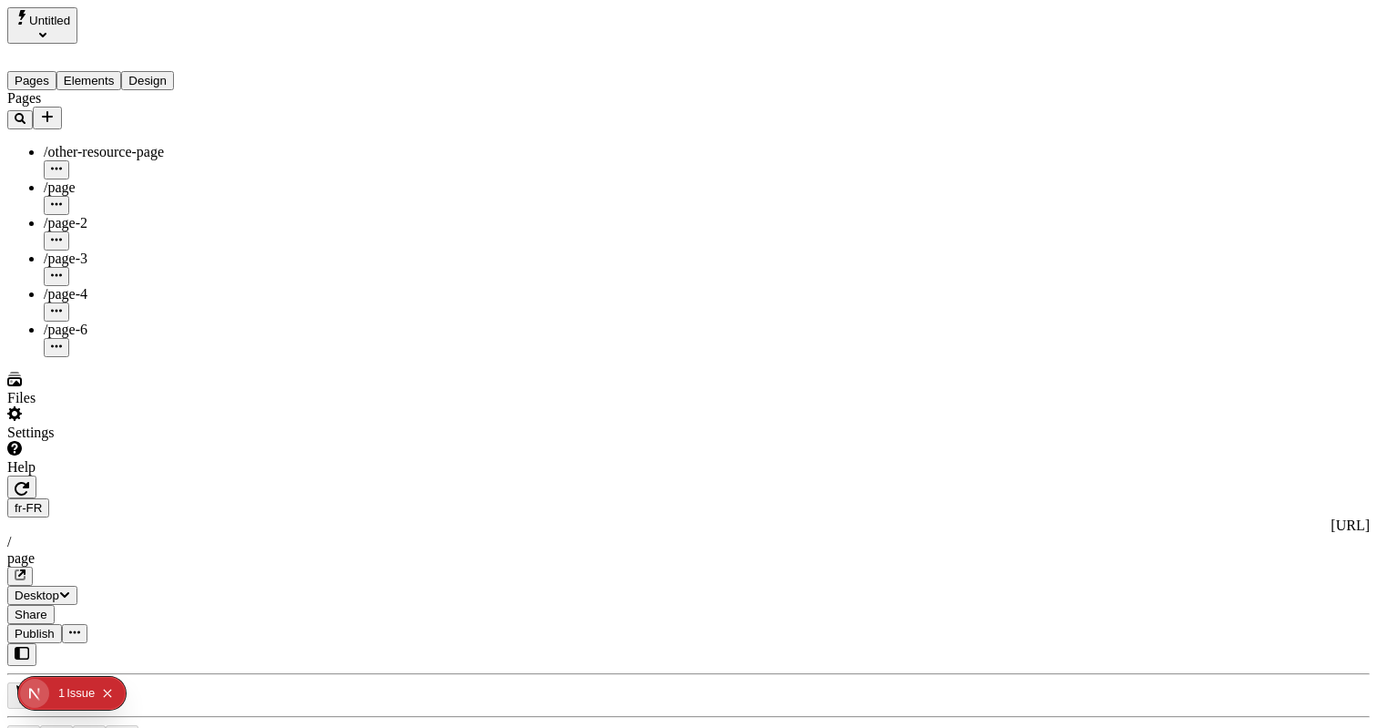
click at [72, 687] on div "Issue" at bounding box center [80, 693] width 28 height 33
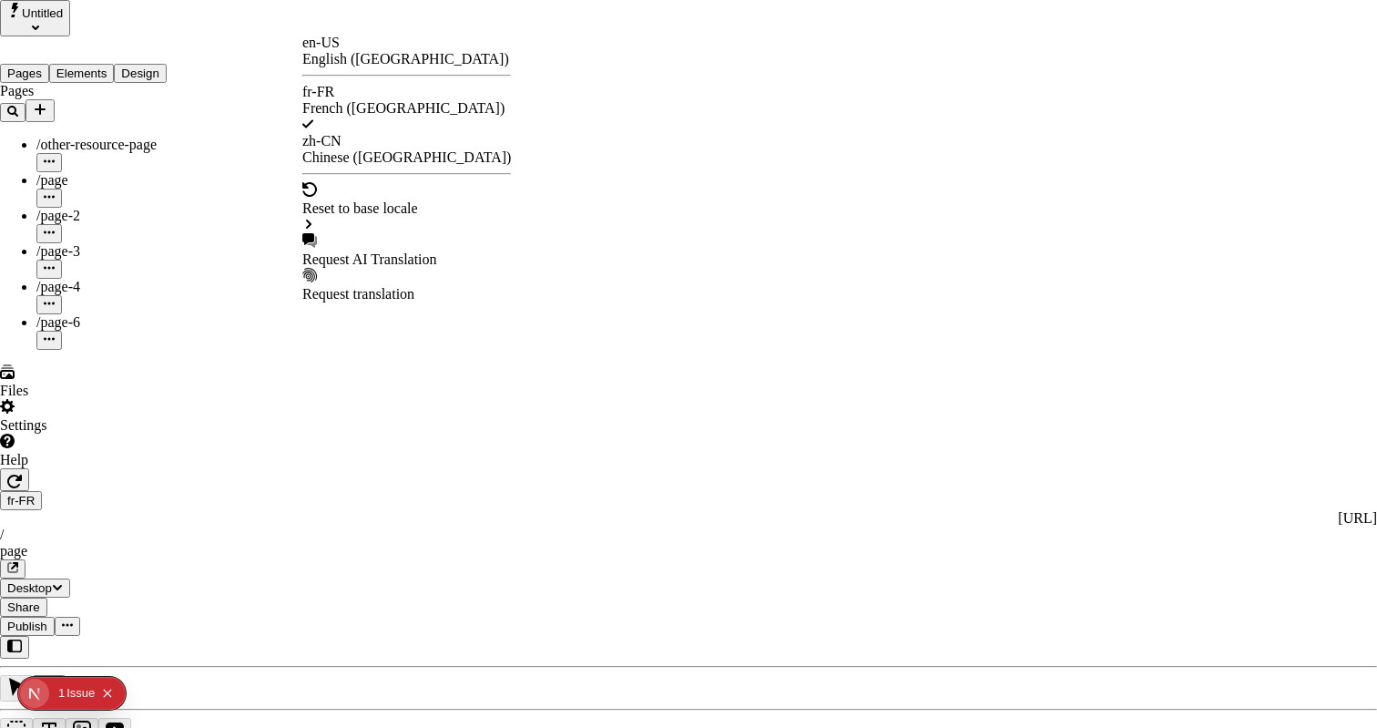
click at [361, 251] on div "Request AI Translation" at bounding box center [406, 259] width 209 height 16
click at [75, 694] on div "Issue s" at bounding box center [83, 693] width 35 height 33
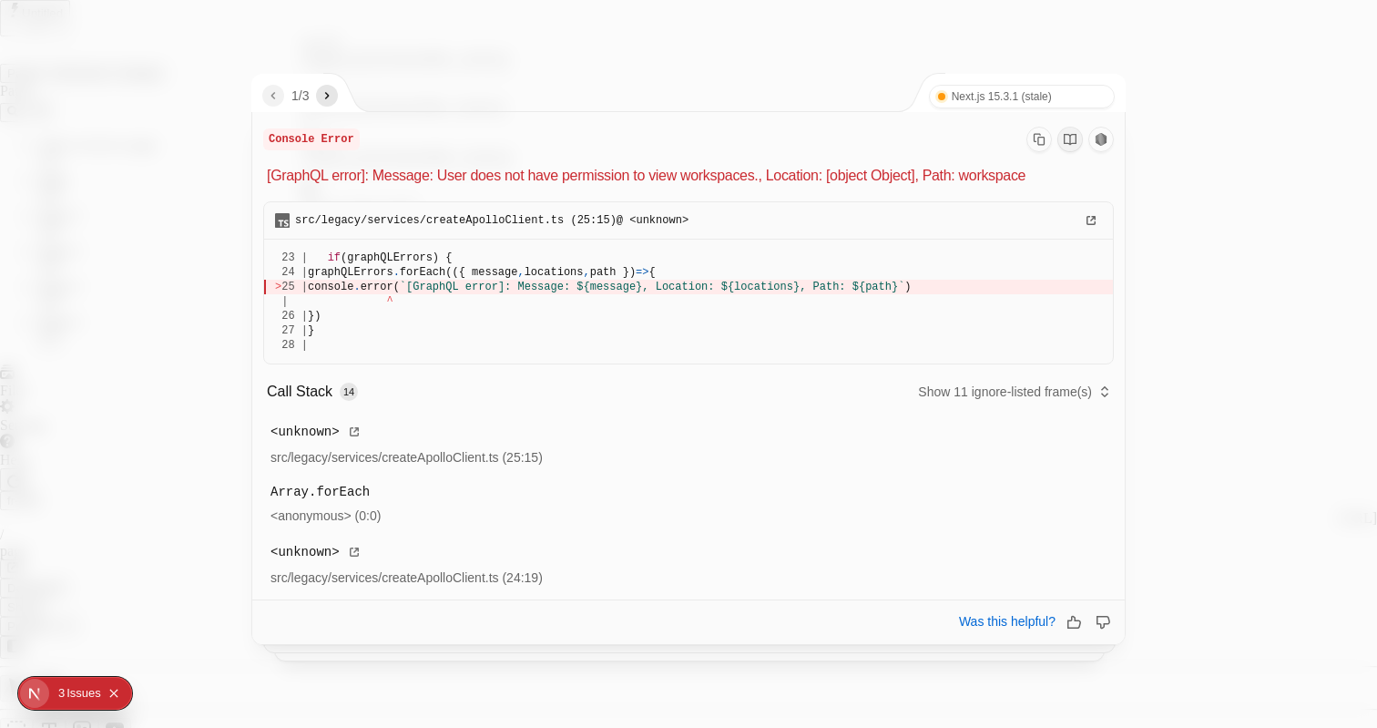
click at [327, 98] on icon "next" at bounding box center [327, 95] width 15 height 15
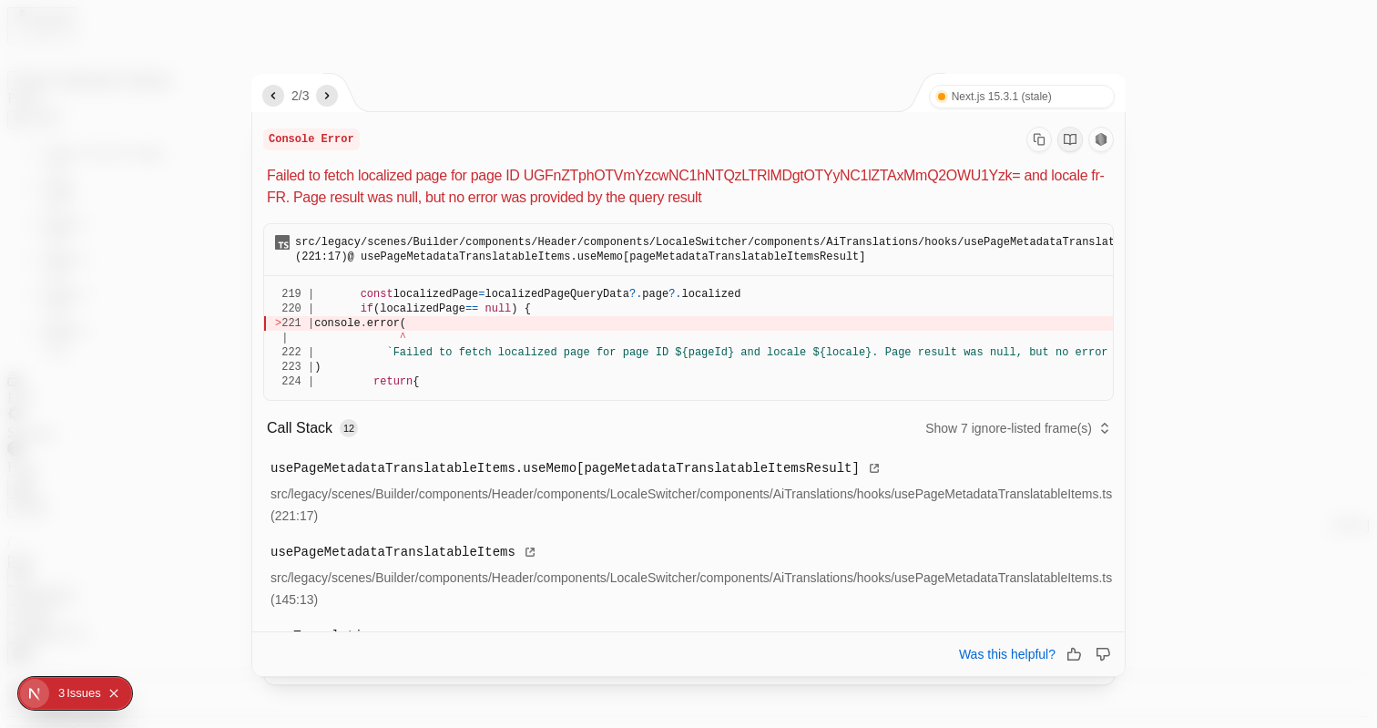
click at [327, 98] on icon "next" at bounding box center [327, 95] width 15 height 15
click at [277, 90] on icon "previous" at bounding box center [273, 95] width 15 height 15
drag, startPoint x: 382, startPoint y: 310, endPoint x: 555, endPoint y: 310, distance: 173.9
click at [558, 310] on div "220 | if (localizedPage == null ) {" at bounding box center [688, 308] width 827 height 15
click at [555, 310] on div "220 | if (localizedPage == null ) {" at bounding box center [688, 308] width 827 height 15
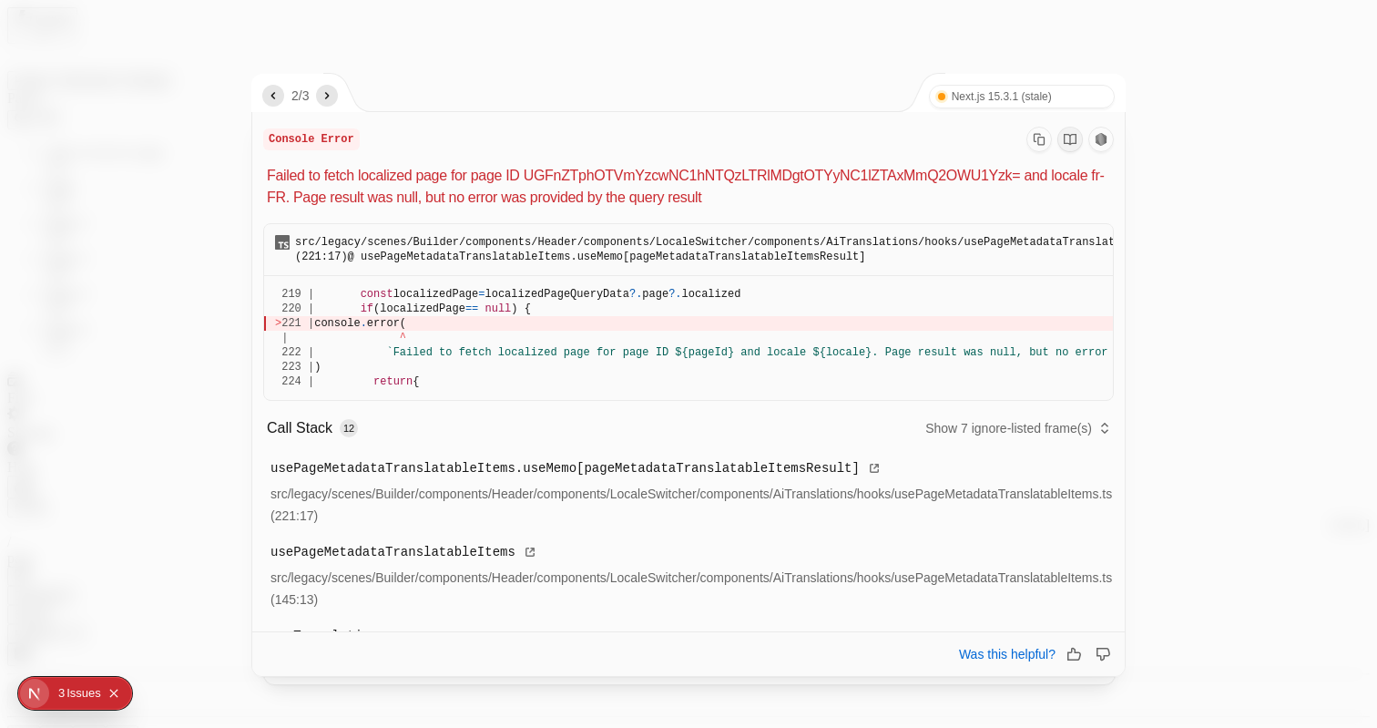
drag, startPoint x: 504, startPoint y: 231, endPoint x: 586, endPoint y: 386, distance: 175.6
click at [586, 386] on div "src/legacy/scenes/Builder/components/Header/components/LocaleSwitcher/component…" at bounding box center [688, 312] width 850 height 178
click at [586, 386] on div "224 | return {" at bounding box center [688, 381] width 827 height 15
drag, startPoint x: 586, startPoint y: 386, endPoint x: 576, endPoint y: 154, distance: 232.4
click at [576, 155] on div "Console Error Failed to fetch localized page for page ID UGFnZTphOTVmYzcwNC1hNT…" at bounding box center [688, 475] width 872 height 726
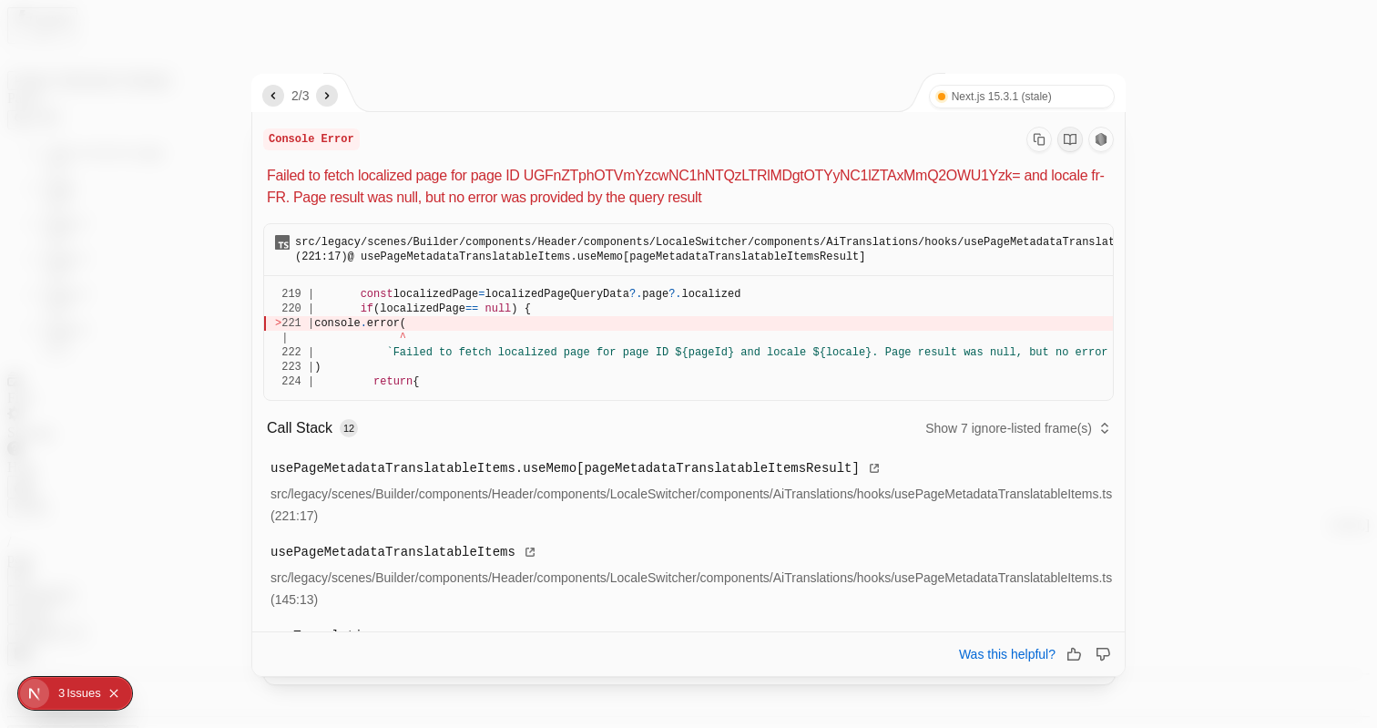
click at [576, 154] on div "Console Error Failed to fetch localized page for page ID UGFnZTphOTVmYzcwNC1hNT…" at bounding box center [688, 168] width 850 height 82
drag, startPoint x: 310, startPoint y: 198, endPoint x: 695, endPoint y: 198, distance: 385.2
click at [695, 198] on p "Failed to fetch localized page for page ID UGFnZTphOTVmYzcwNC1hNTQzLTRlMDgtOTYy…" at bounding box center [690, 187] width 847 height 44
click at [636, 168] on p "Failed to fetch localized page for page ID UGFnZTphOTVmYzcwNC1hNTQzLTRlMDgtOTYy…" at bounding box center [690, 187] width 847 height 44
drag, startPoint x: 539, startPoint y: 175, endPoint x: 1020, endPoint y: 167, distance: 480.8
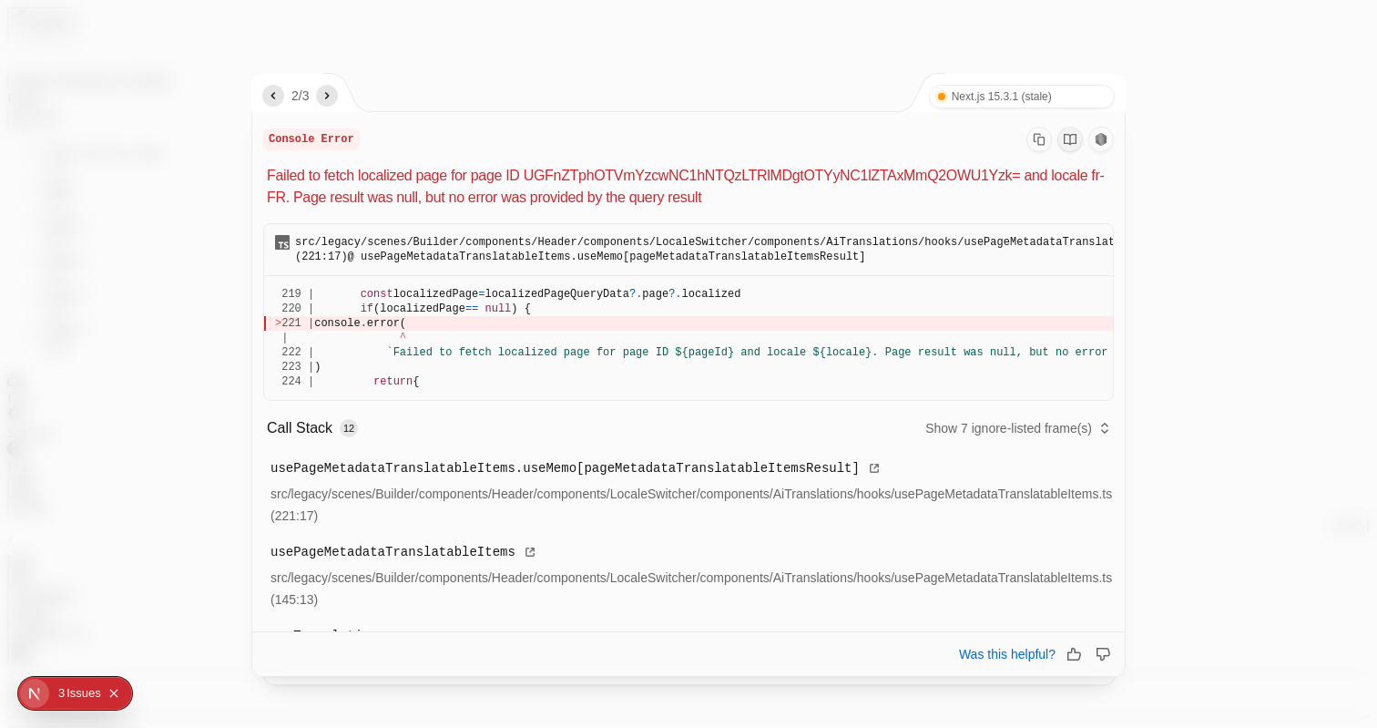
click at [1020, 167] on p "Failed to fetch localized page for page ID UGFnZTphOTVmYzcwNC1hNTQzLTRlMDgtOTYy…" at bounding box center [690, 187] width 847 height 44
click at [541, 162] on div "Console Error Failed to fetch localized page for page ID UGFnZTphOTVmYzcwNC1hNT…" at bounding box center [688, 168] width 850 height 82
drag, startPoint x: 539, startPoint y: 171, endPoint x: 1020, endPoint y: 176, distance: 480.8
click at [1020, 176] on p "Failed to fetch localized page for page ID UGFnZTphOTVmYzcwNC1hNTQzLTRlMDgtOTYy…" at bounding box center [690, 187] width 847 height 44
click at [720, 178] on p "Failed to fetch localized page for page ID UGFnZTphOTVmYzcwNC1hNTQzLTRlMDgtOTYy…" at bounding box center [690, 187] width 847 height 44
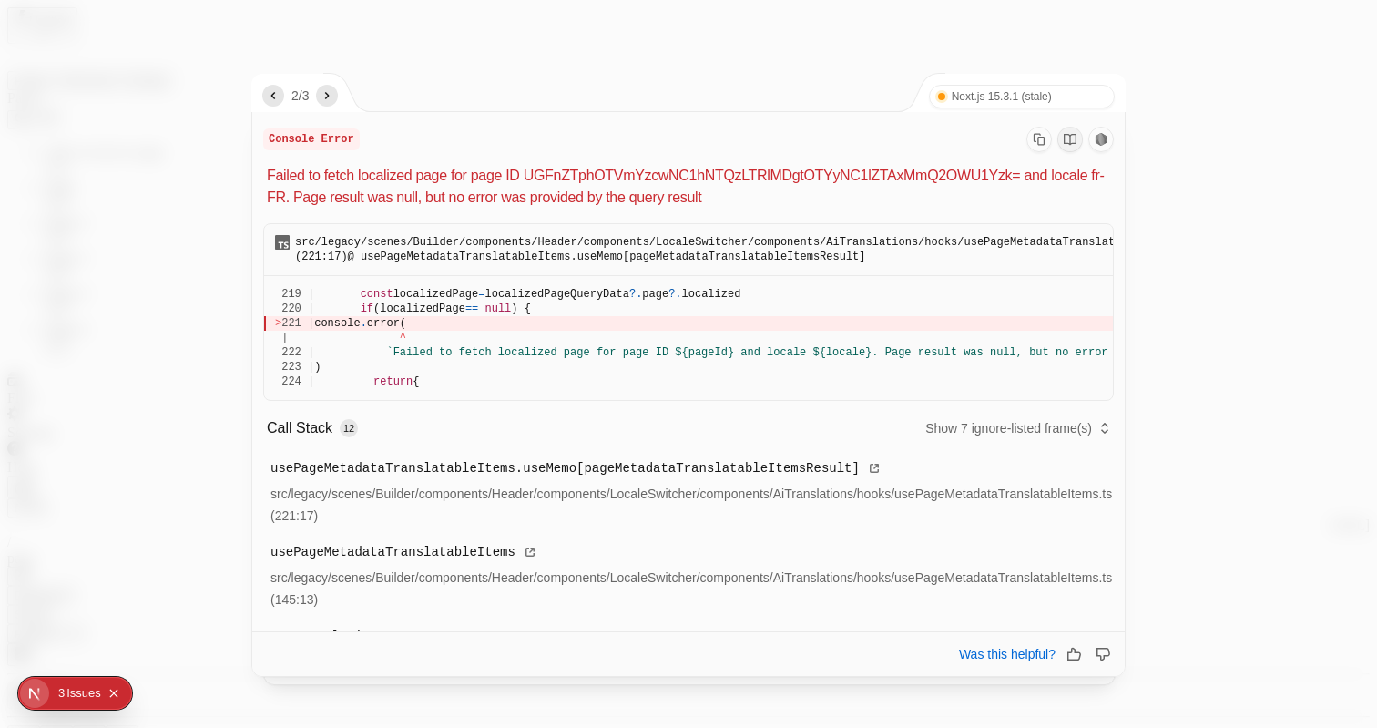
drag, startPoint x: 539, startPoint y: 178, endPoint x: 1020, endPoint y: 175, distance: 480.8
click at [1020, 175] on p "Failed to fetch localized page for page ID UGFnZTphOTVmYzcwNC1hNTQzLTRlMDgtOTYy…" at bounding box center [690, 187] width 847 height 44
click at [1038, 137] on icon "Copy Stack Trace" at bounding box center [1038, 139] width 11 height 12
click at [1219, 114] on div at bounding box center [688, 364] width 1377 height 728
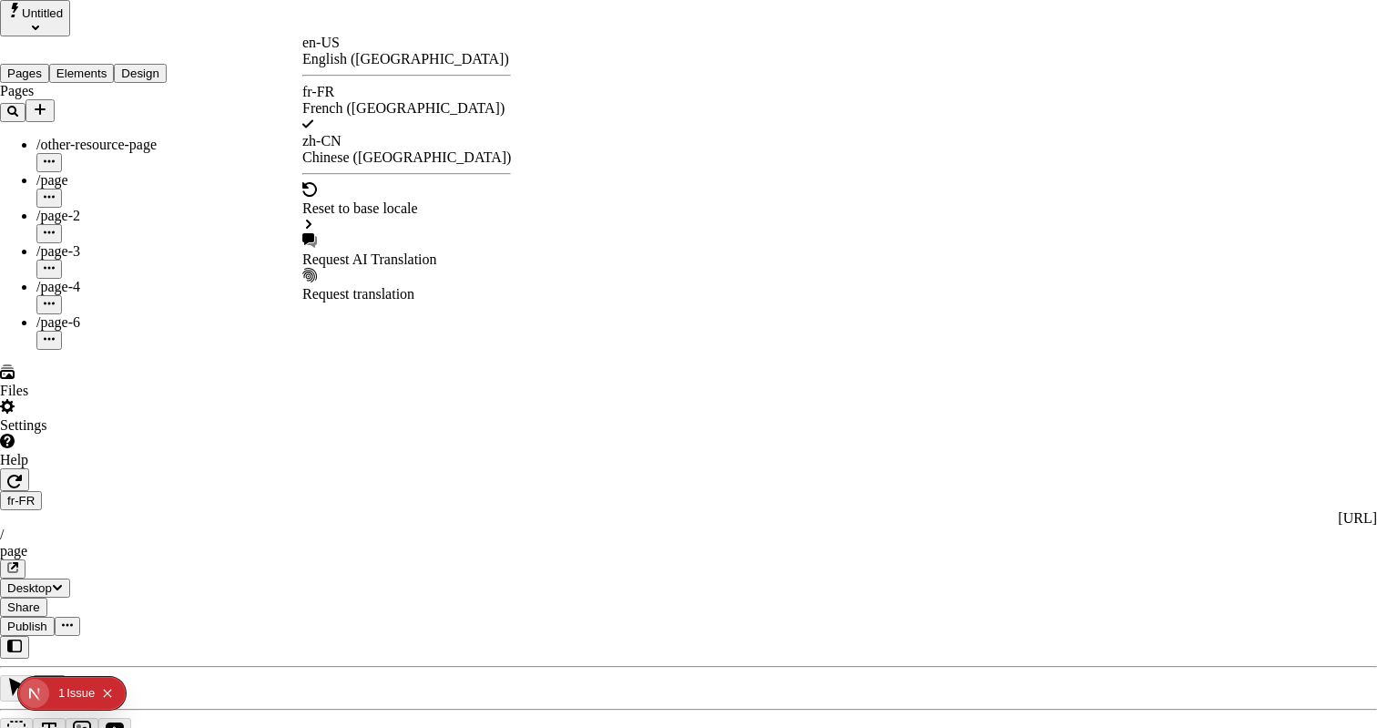
click at [401, 251] on div "Request AI Translation" at bounding box center [406, 259] width 209 height 16
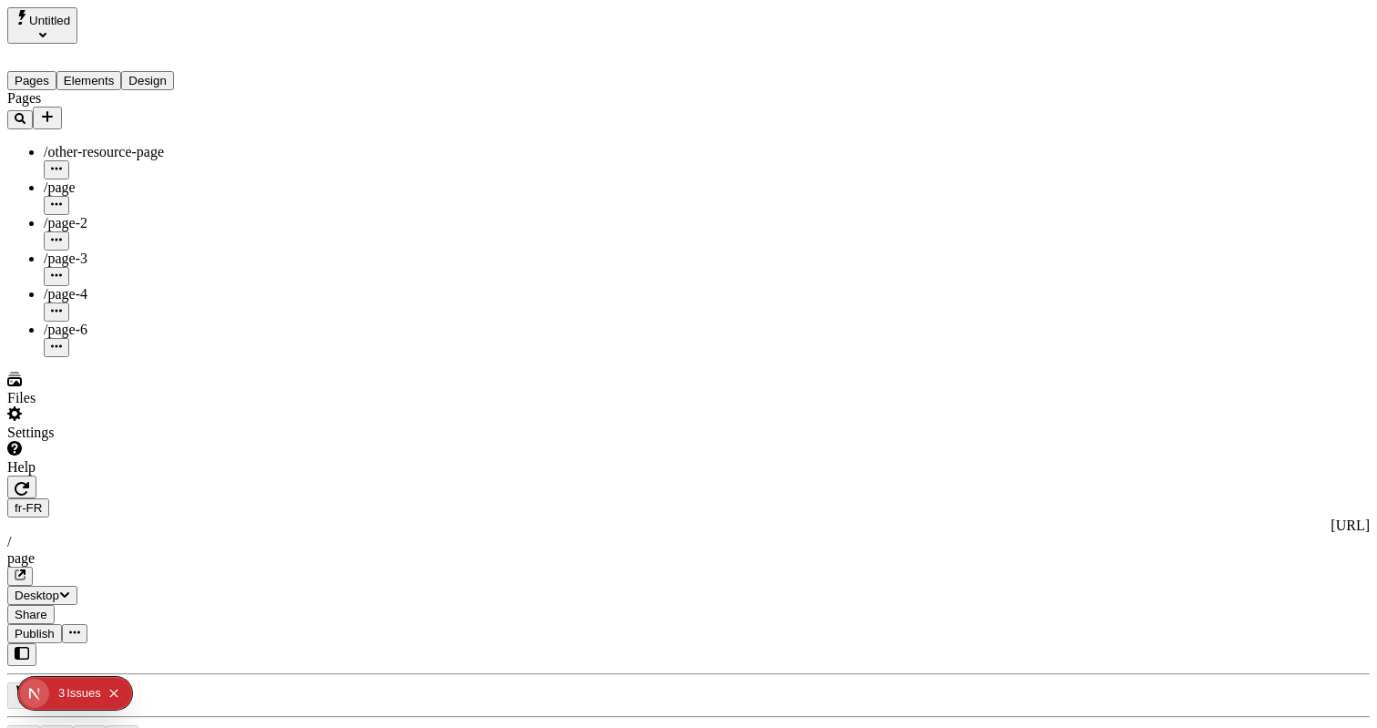
click at [117, 215] on div "/page-2" at bounding box center [135, 233] width 182 height 36
type input "/exploration-of-translations"
type input "The Great Translation Adventure"
type textarea "This is my French localized description. If it were empty, it would not appear …"
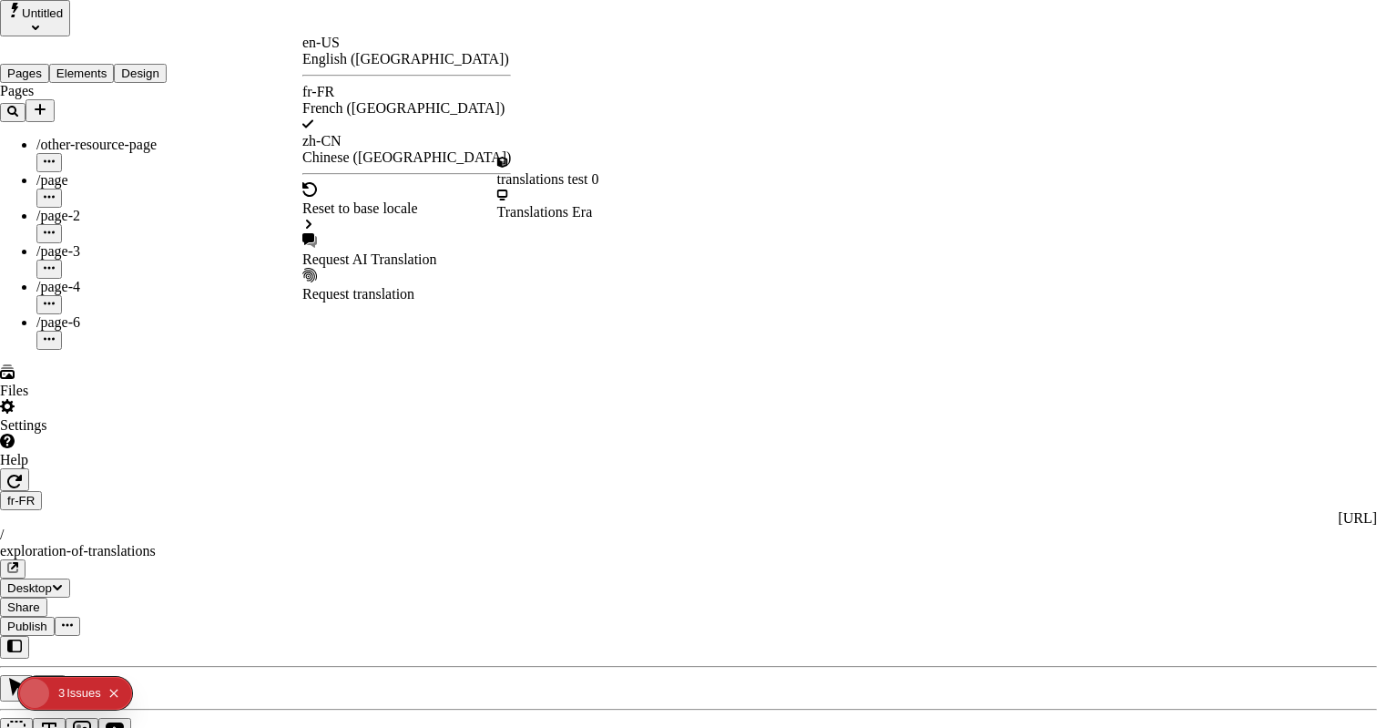
click at [380, 251] on div "Request AI Translation" at bounding box center [406, 259] width 209 height 16
click at [66, 687] on button "2 3 Issue s" at bounding box center [79, 692] width 43 height 29
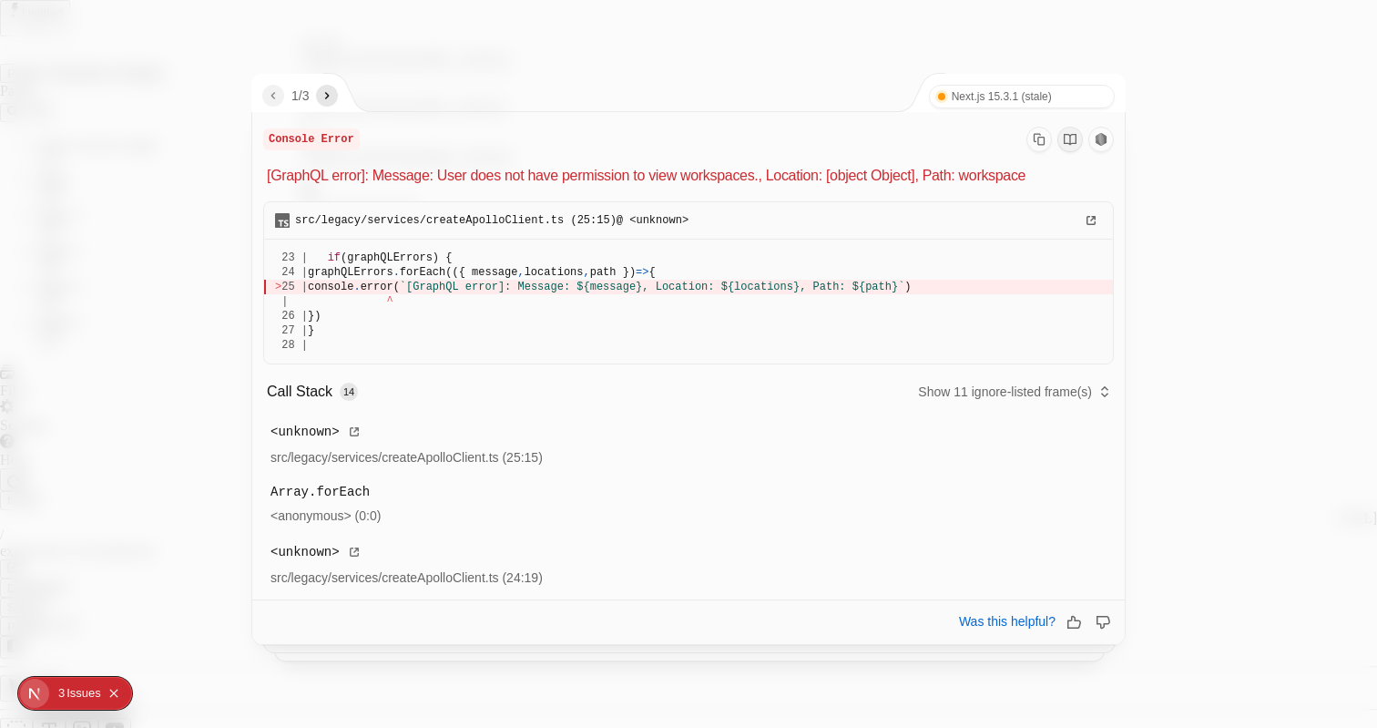
click at [332, 90] on icon "next" at bounding box center [327, 95] width 15 height 15
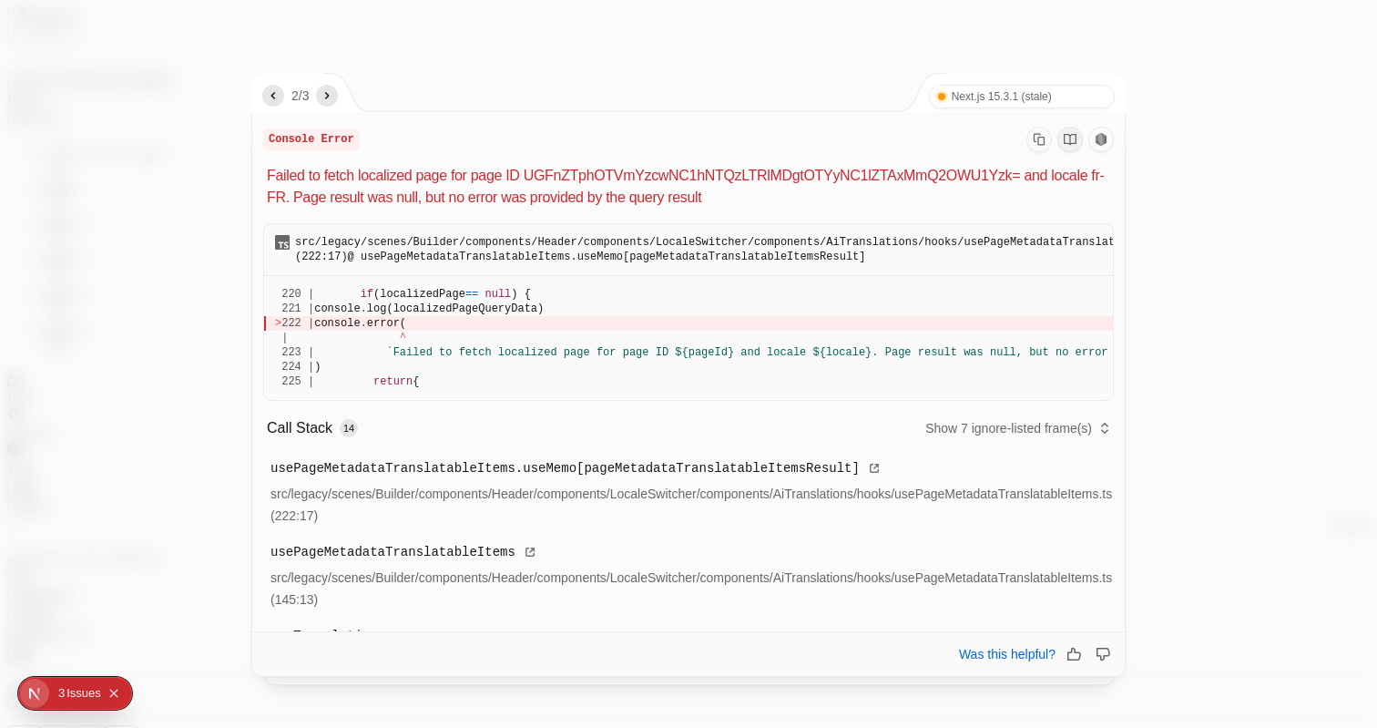
click at [332, 90] on icon "next" at bounding box center [327, 95] width 15 height 15
click at [553, 103] on div "3 / 3 Next.js 15.3.1 (stale) Turbopack" at bounding box center [689, 93] width 874 height 38
click at [560, 88] on div "3 / 3 Next.js 15.3.1 (stale) Turbopack" at bounding box center [689, 93] width 874 height 38
click at [1193, 127] on div at bounding box center [688, 364] width 1377 height 728
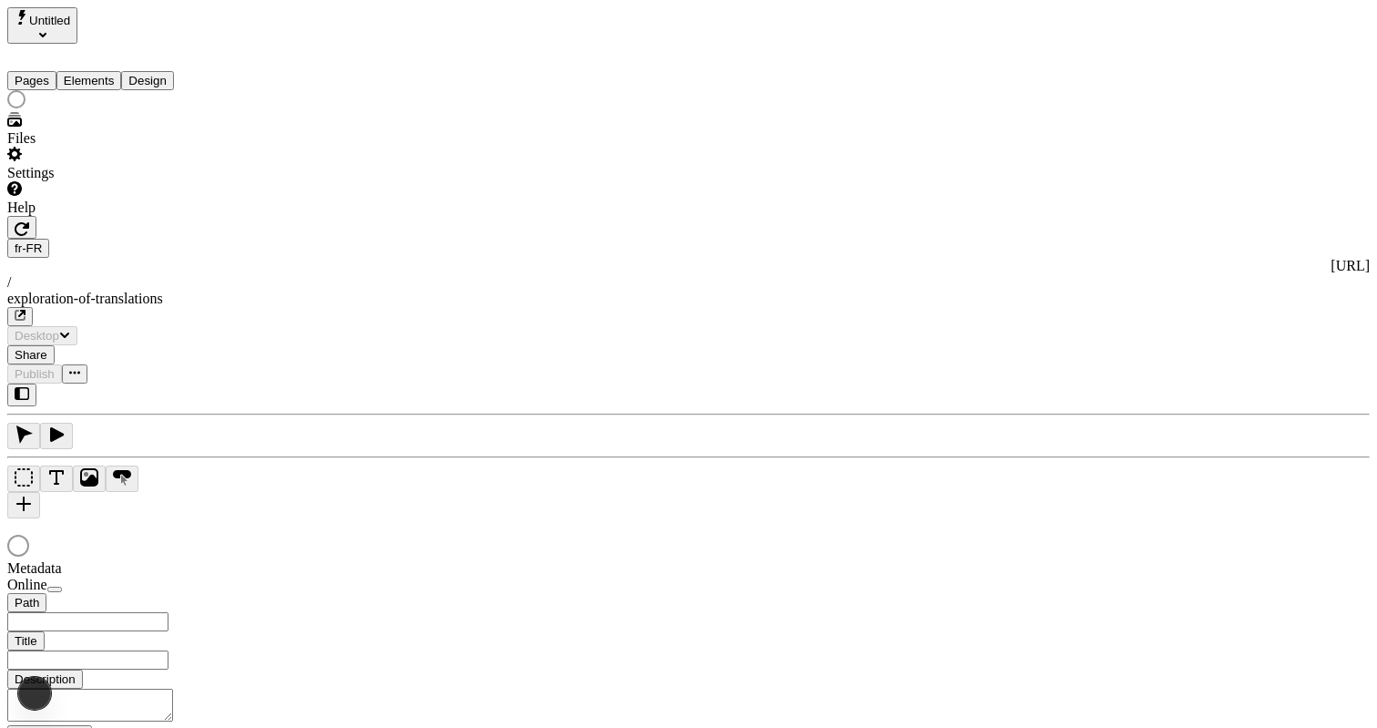
type input "The Great Translation Adventure"
type input "/exploration-of-translations"
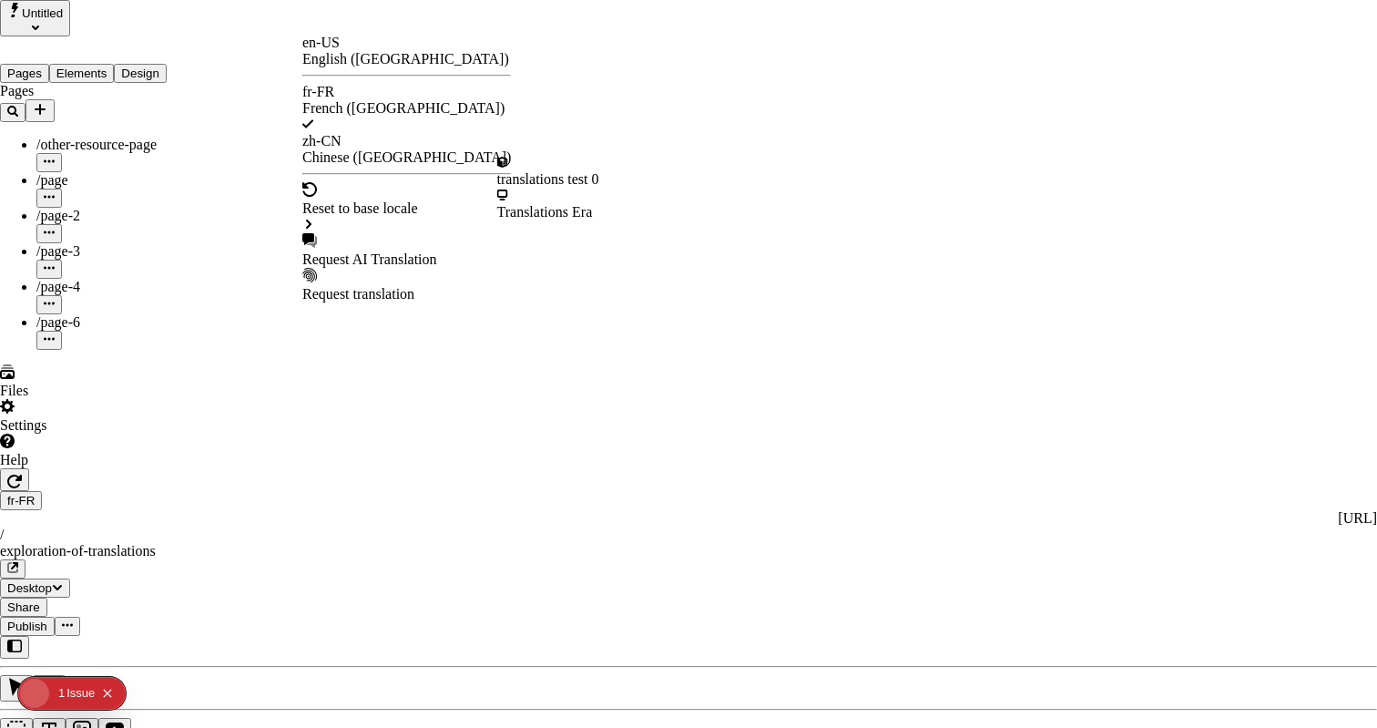
click at [392, 251] on div "Request AI Translation" at bounding box center [406, 259] width 209 height 16
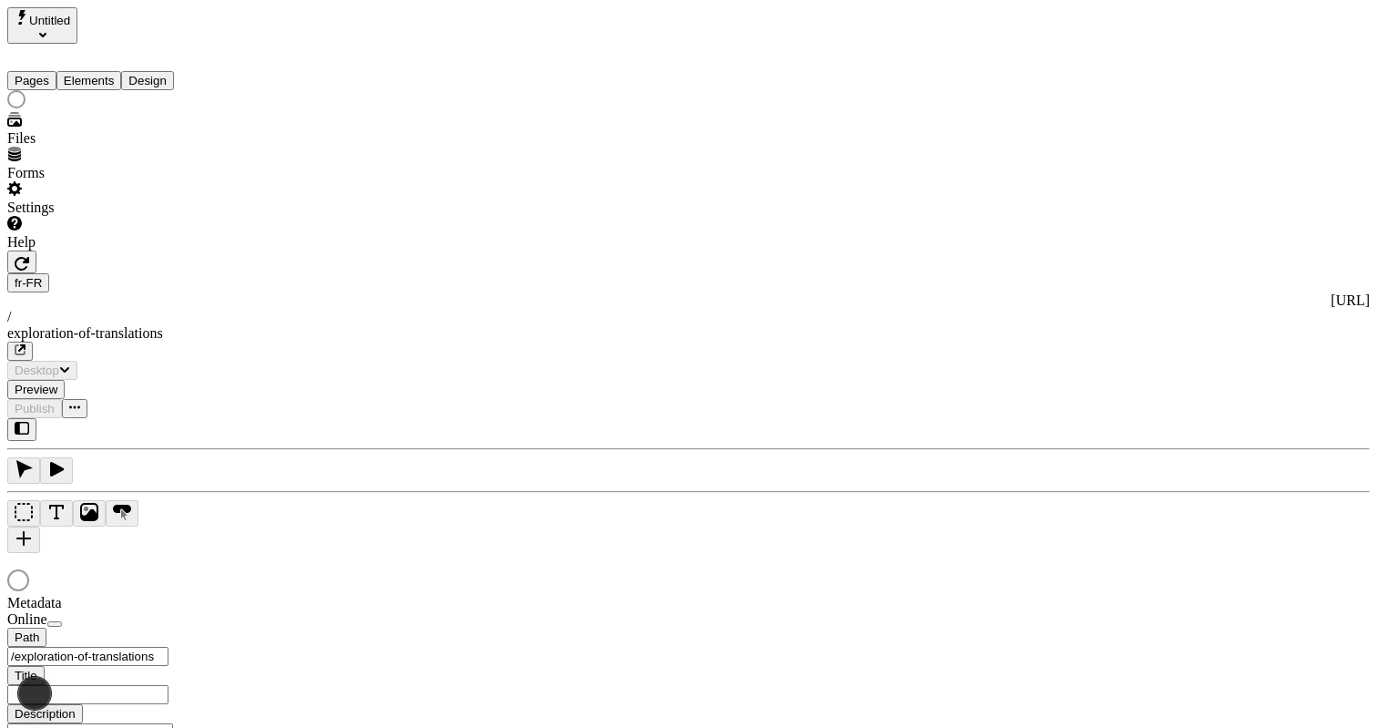
type input "The Great Translation Adventure"
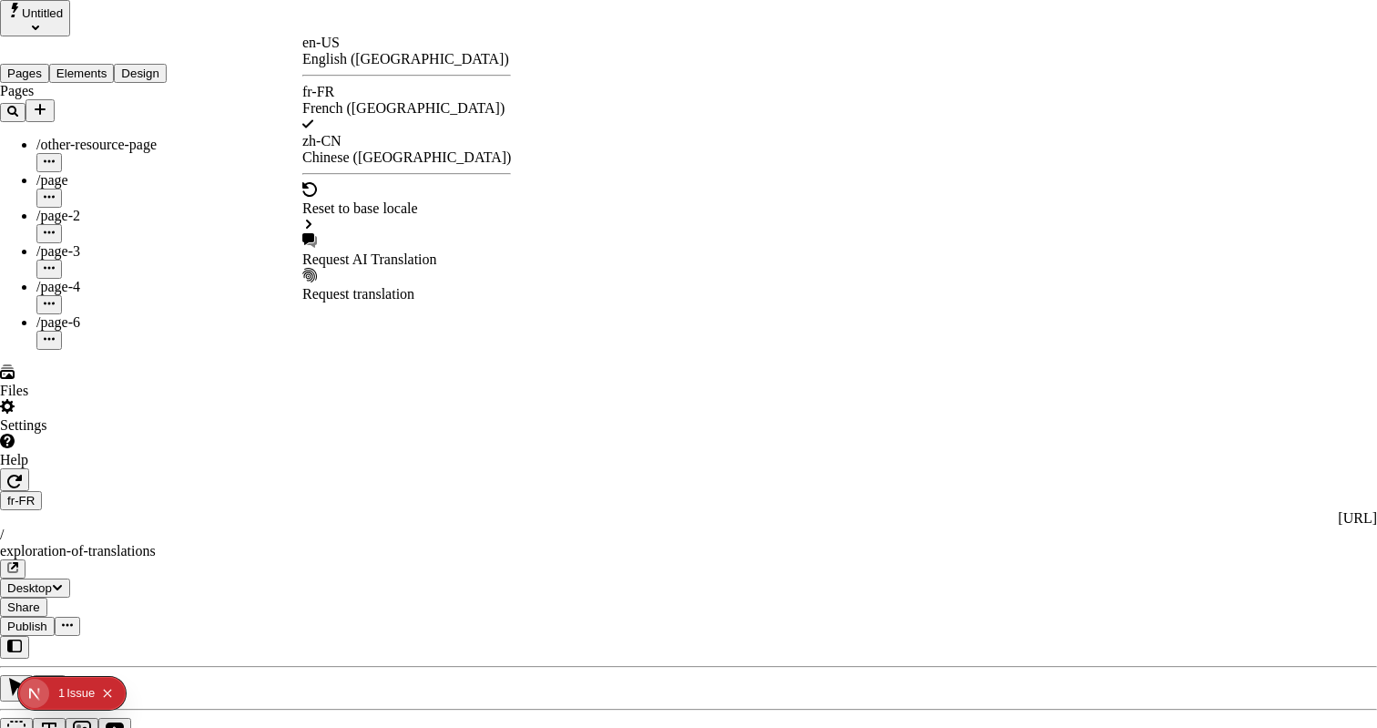
click at [354, 251] on div "Request AI Translation" at bounding box center [406, 259] width 209 height 16
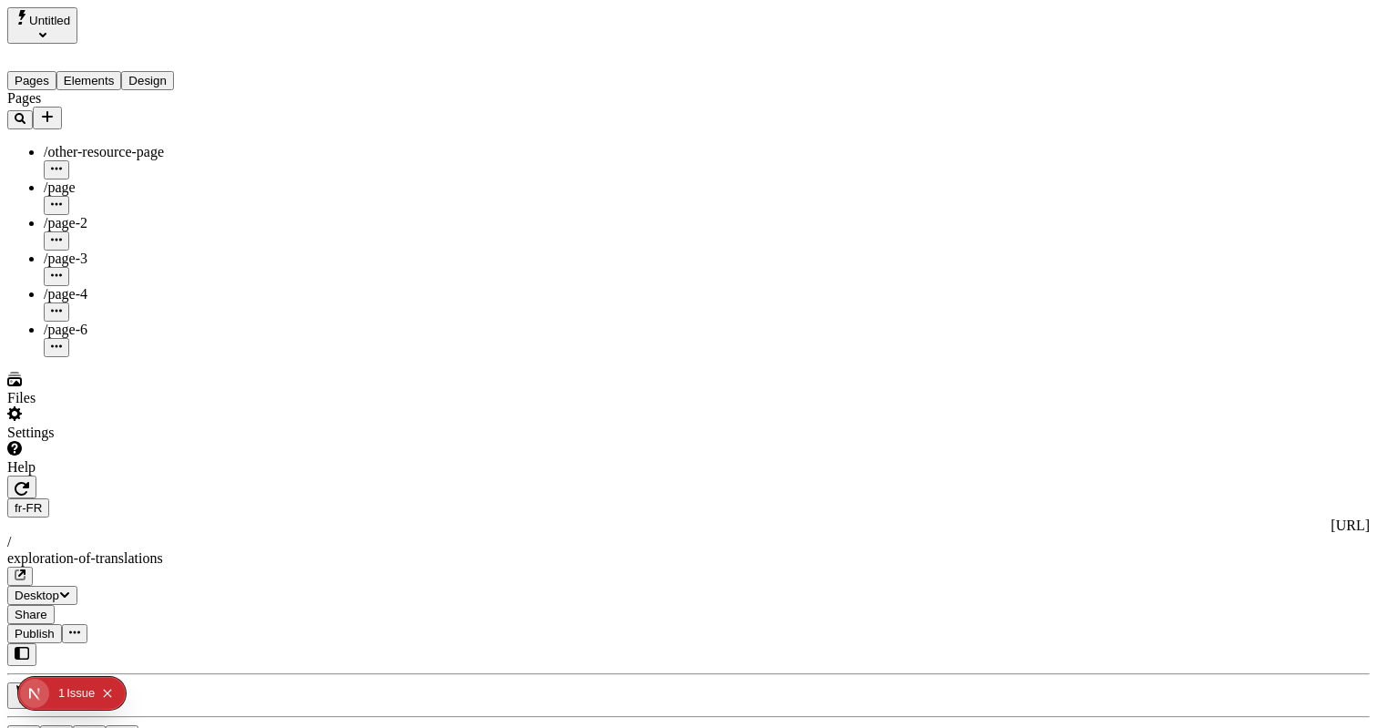
click at [337, 498] on div "fr-FR [URL] / exploration-of-translations" at bounding box center [688, 541] width 1362 height 87
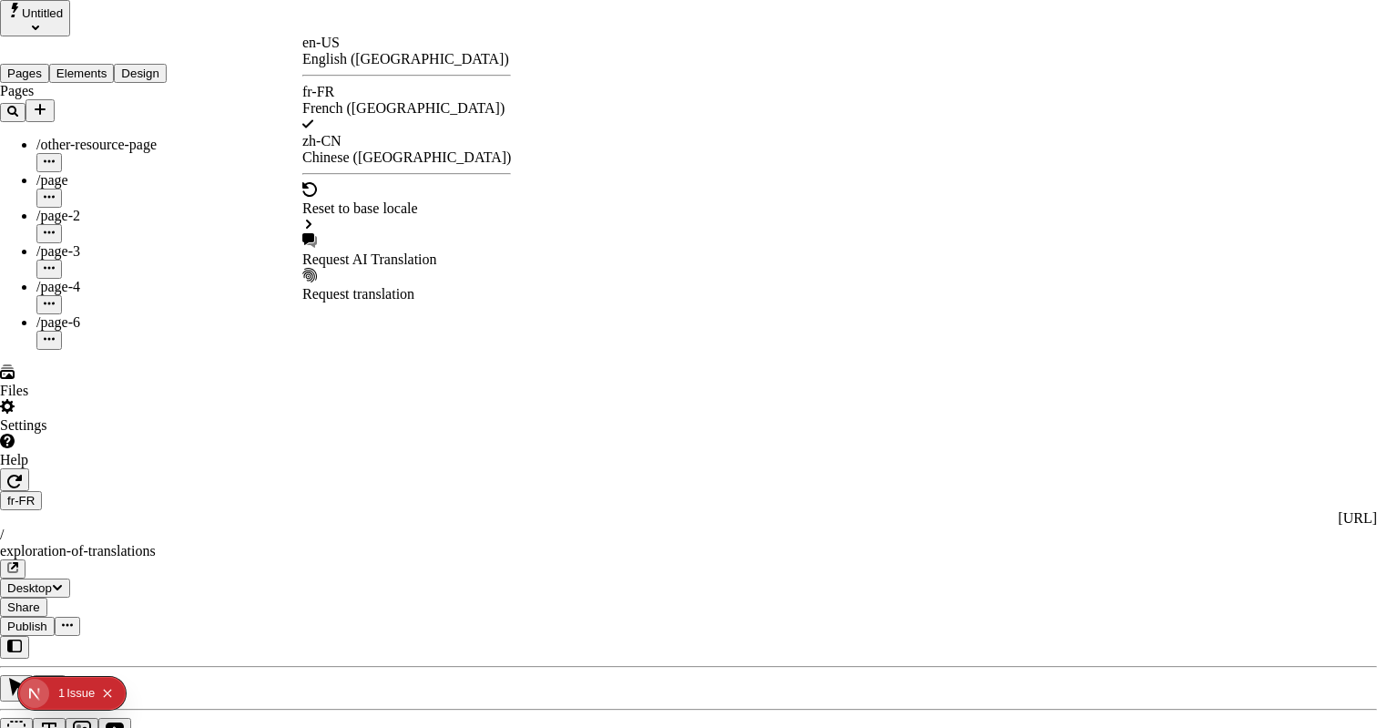
click at [367, 251] on div "Request AI Translation" at bounding box center [406, 259] width 209 height 16
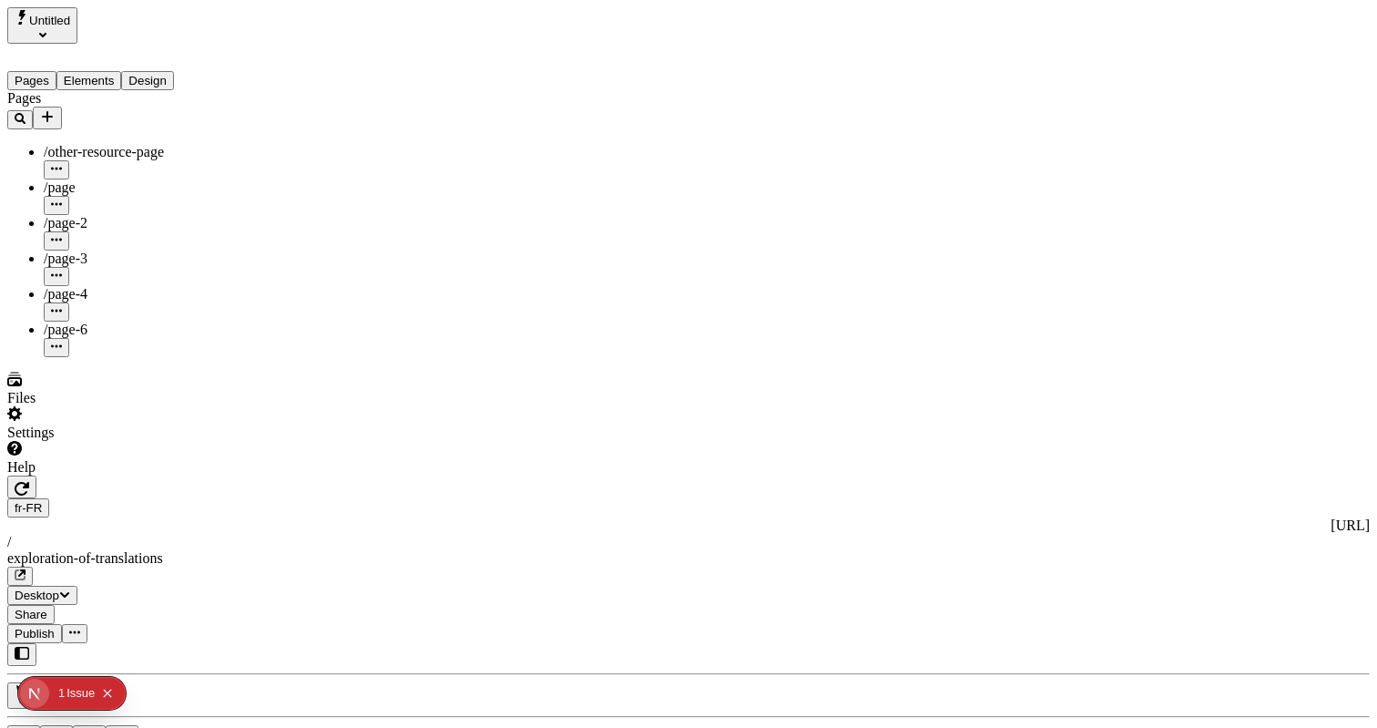
click at [130, 179] on div "/page" at bounding box center [135, 187] width 182 height 16
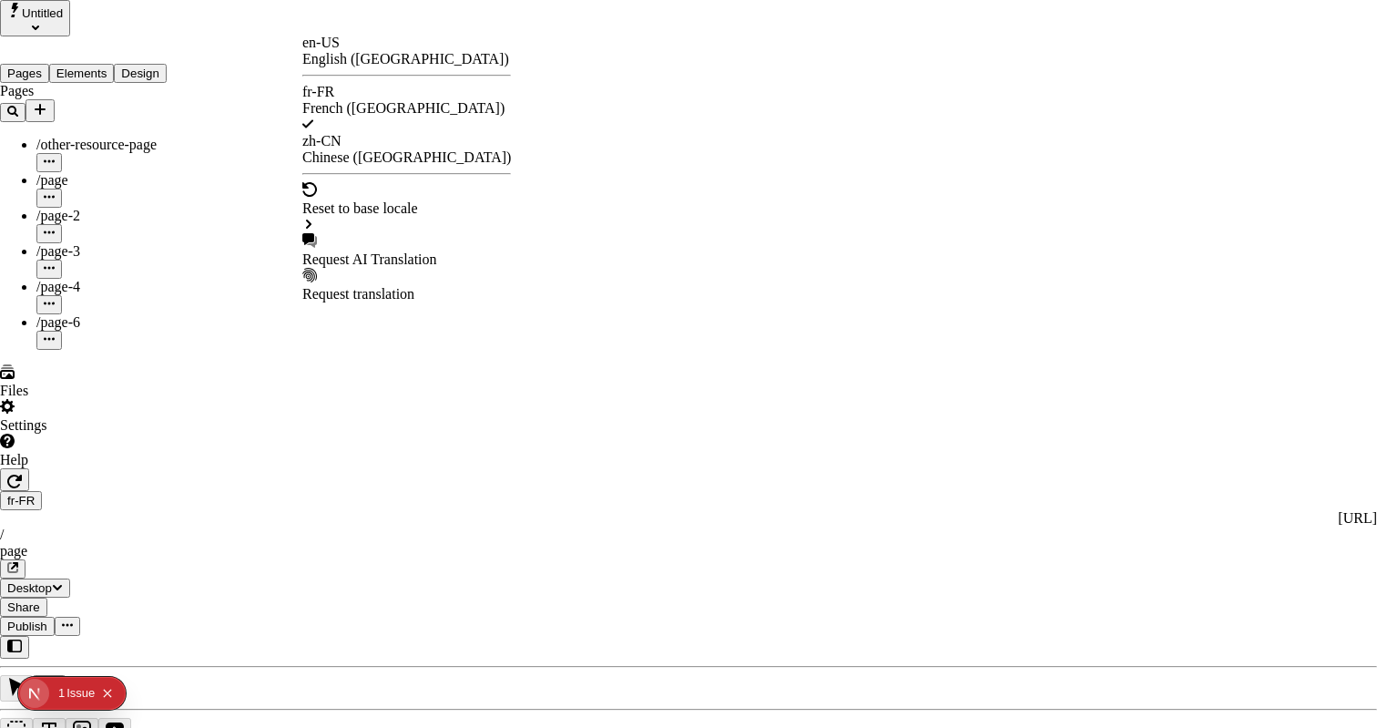
click at [391, 251] on div "Request AI Translation" at bounding box center [406, 259] width 209 height 16
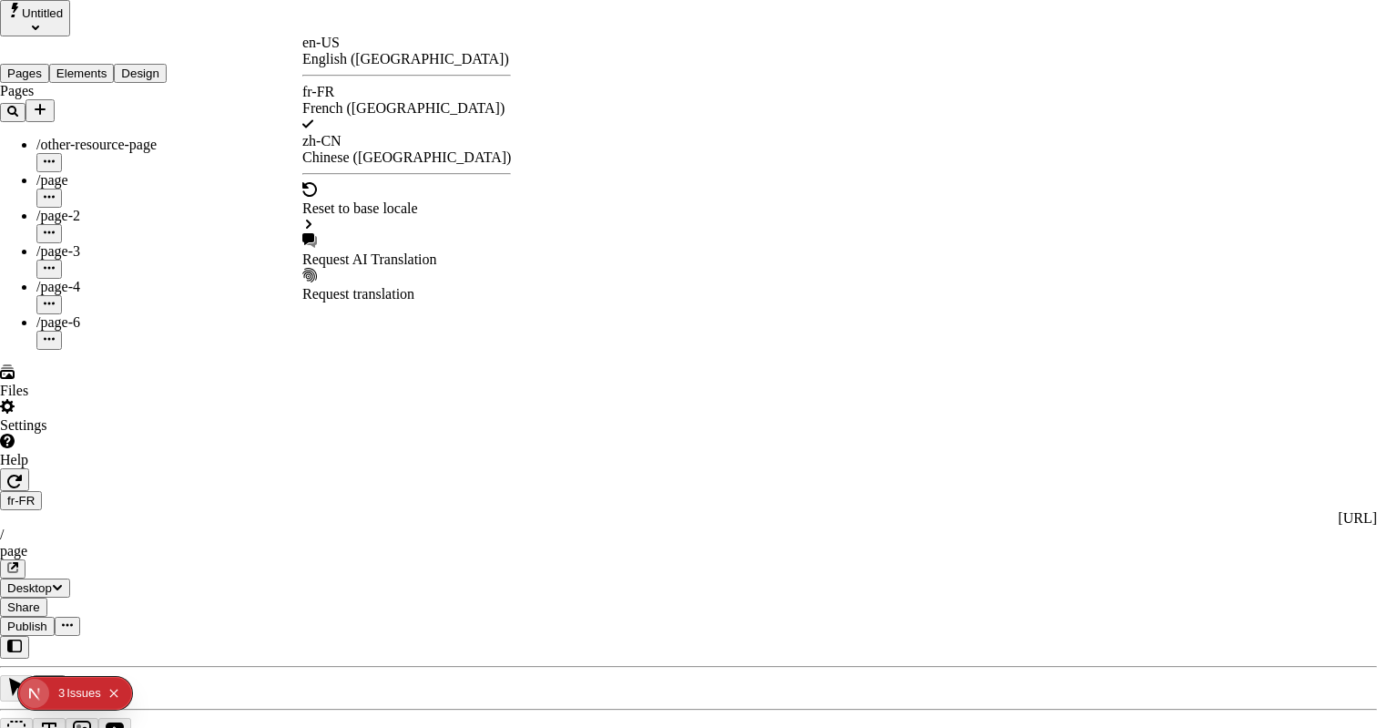
click at [363, 64] on div "en-US English ([GEOGRAPHIC_DATA])" at bounding box center [406, 51] width 209 height 33
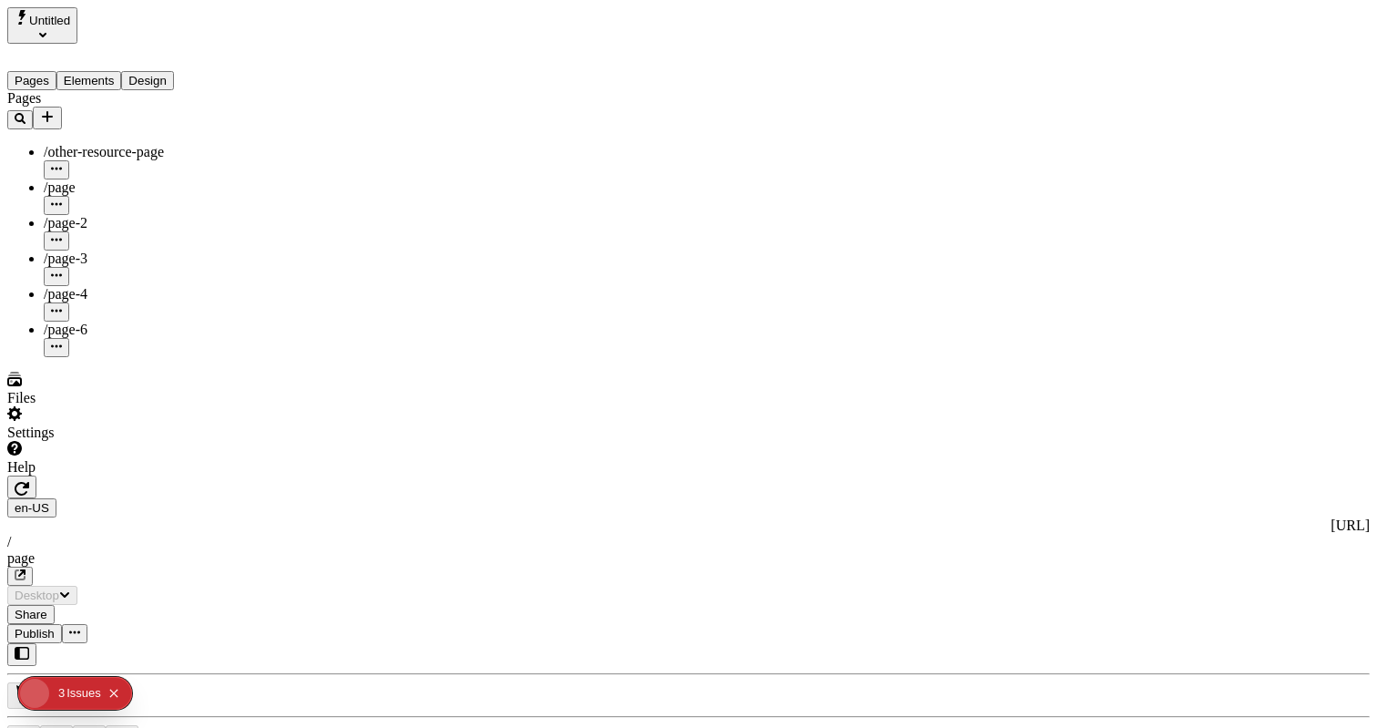
type input "/page"
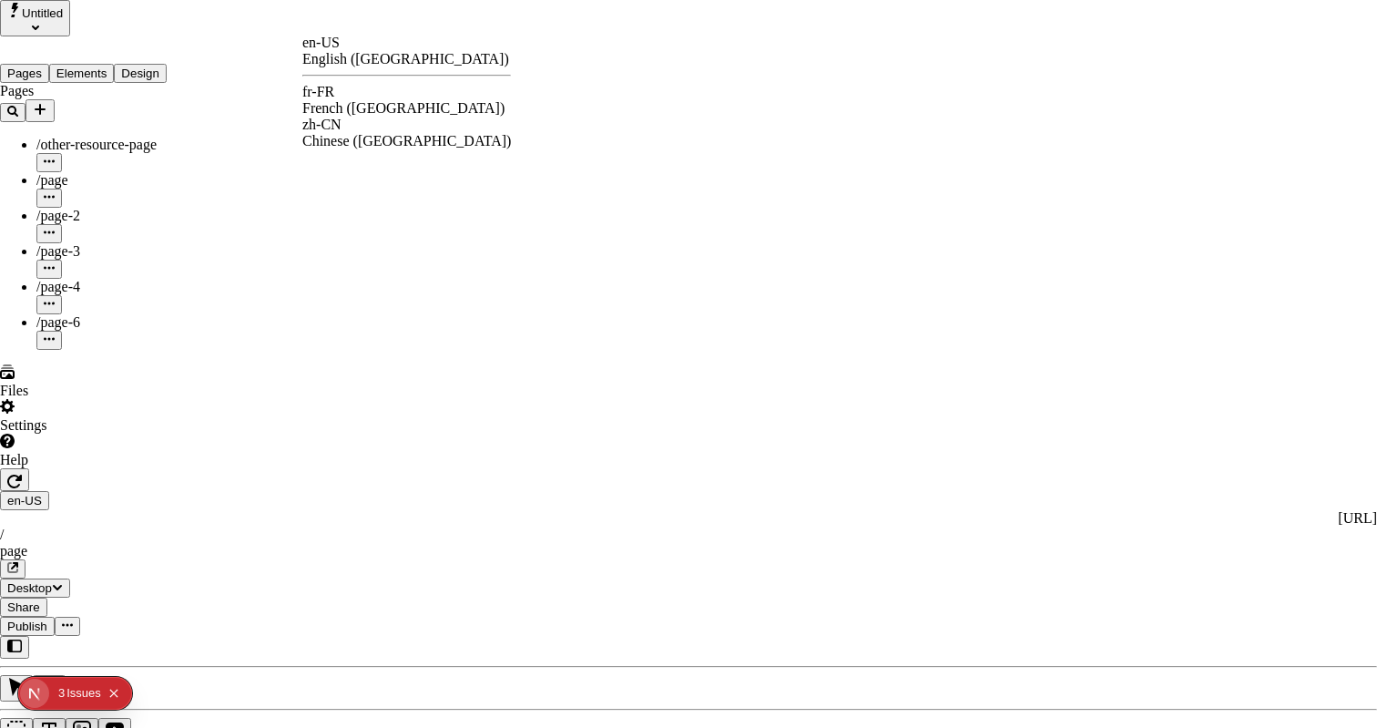
click at [342, 92] on div "fr-FR" at bounding box center [406, 92] width 209 height 16
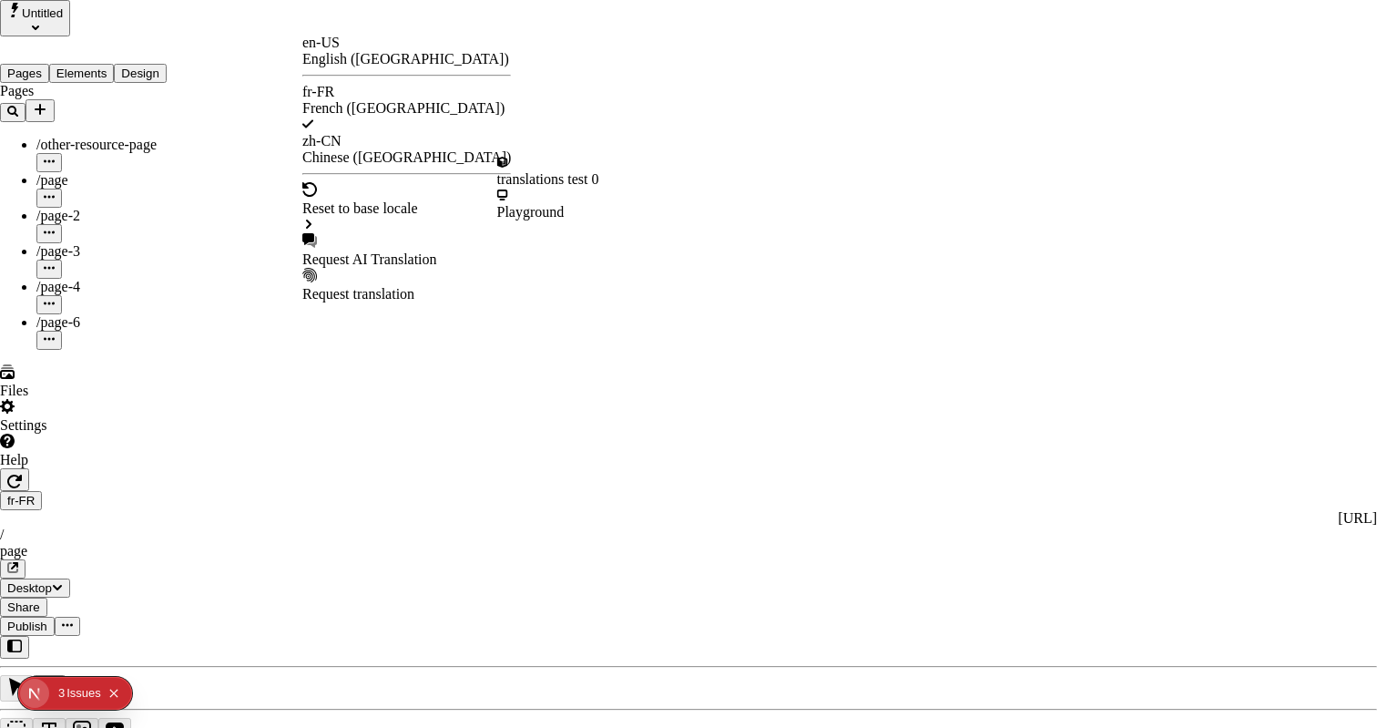
click at [372, 251] on div "Request AI Translation" at bounding box center [406, 259] width 209 height 16
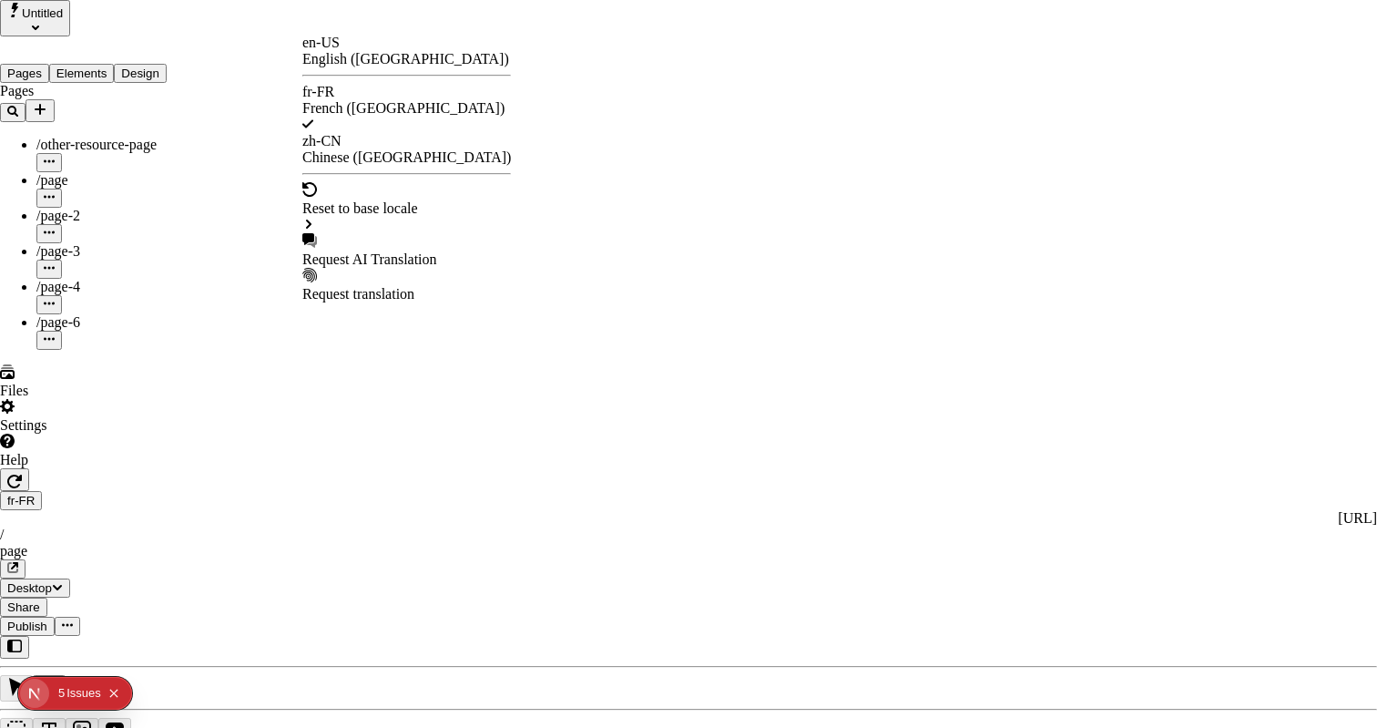
drag, startPoint x: 633, startPoint y: 487, endPoint x: 622, endPoint y: 166, distance: 321.6
